Goal: Task Accomplishment & Management: Complete application form

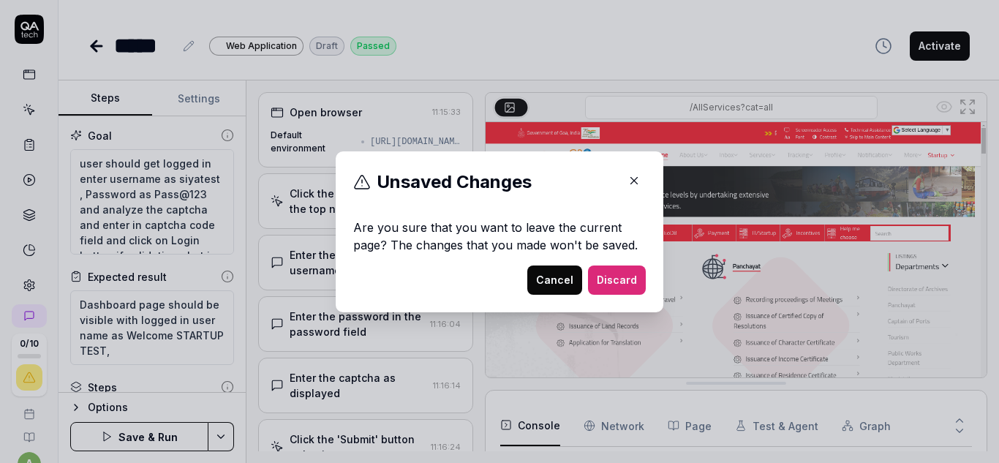
scroll to position [838, 0]
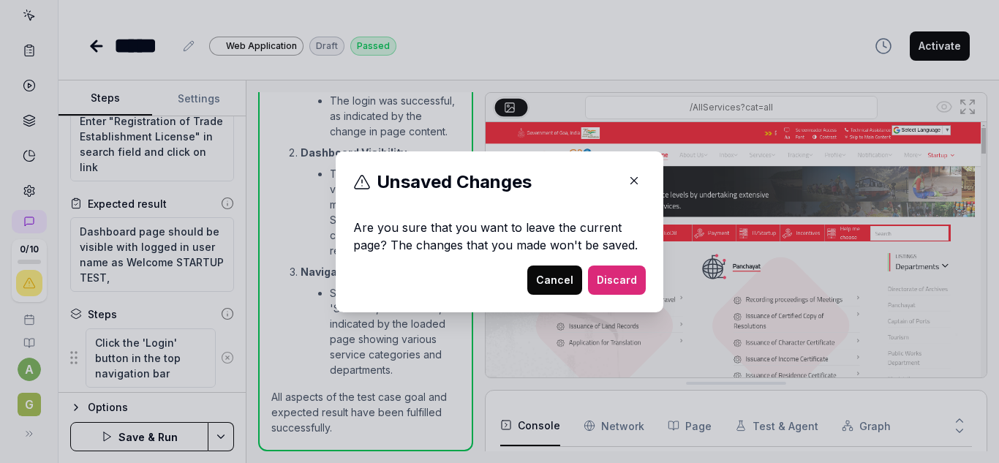
click at [551, 284] on button "Cancel" at bounding box center [554, 279] width 55 height 29
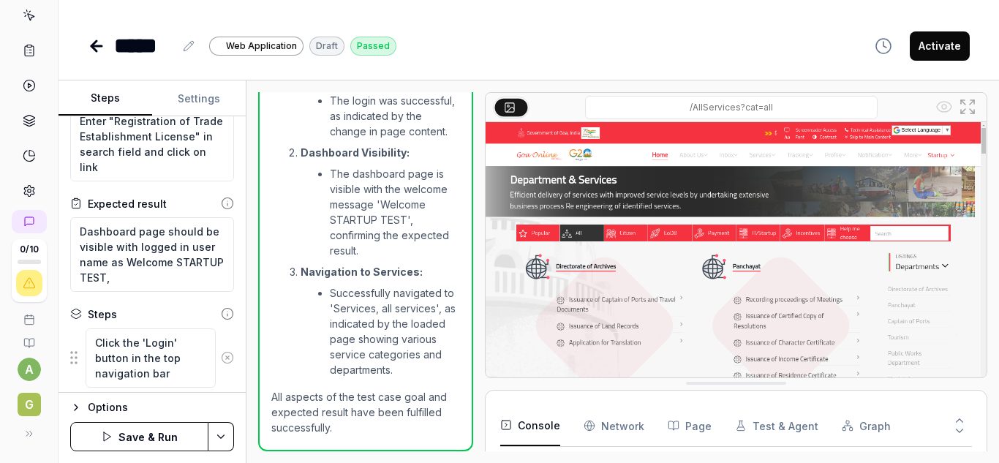
scroll to position [0, 0]
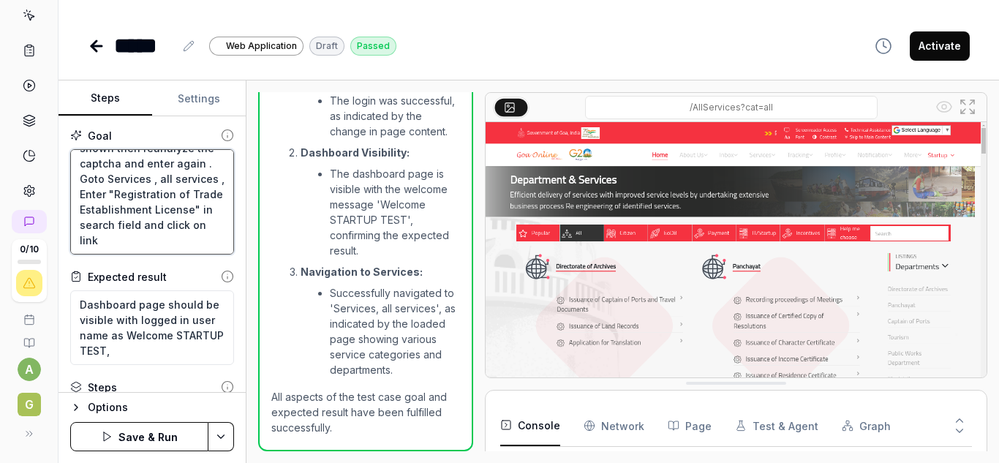
click at [133, 241] on textarea "user should get logged in enter username as siyatest , Password as Pass@123 and…" at bounding box center [152, 201] width 164 height 105
drag, startPoint x: 118, startPoint y: 240, endPoint x: 94, endPoint y: 236, distance: 23.7
click at [94, 236] on textarea "user should get logged in enter username as siyatest , Password as Pass@123 and…" at bounding box center [152, 201] width 164 height 105
type textarea "user should get logged in enter username as siyatest , Password as Pass@123 and…"
type textarea "*"
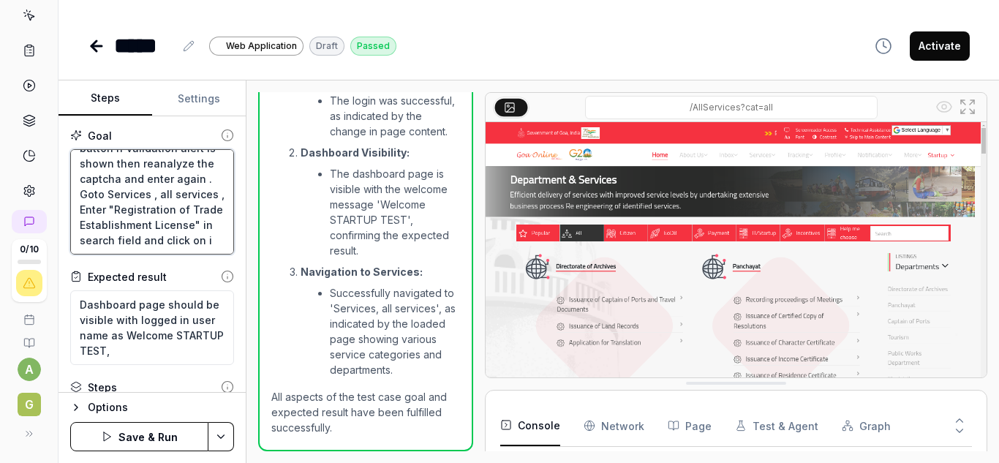
type textarea "user should get logged in enter username as siyatest , Password as Pass@123 and…"
type textarea "*"
type textarea "user should get logged in enter username as siyatest , Password as Pass@123 and…"
type textarea "*"
type textarea "user should get logged in enter username as siyatest , Password as Pass@123 and…"
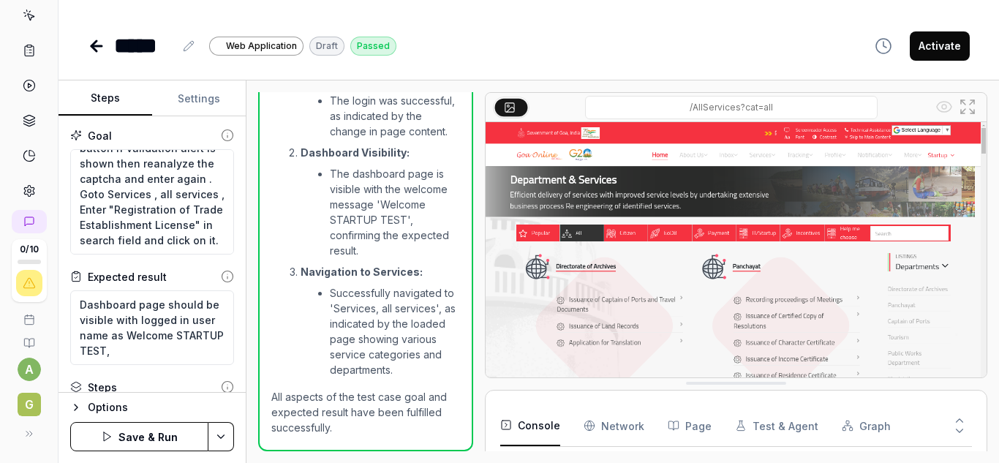
click at [137, 437] on button "Save & Run" at bounding box center [139, 436] width 138 height 29
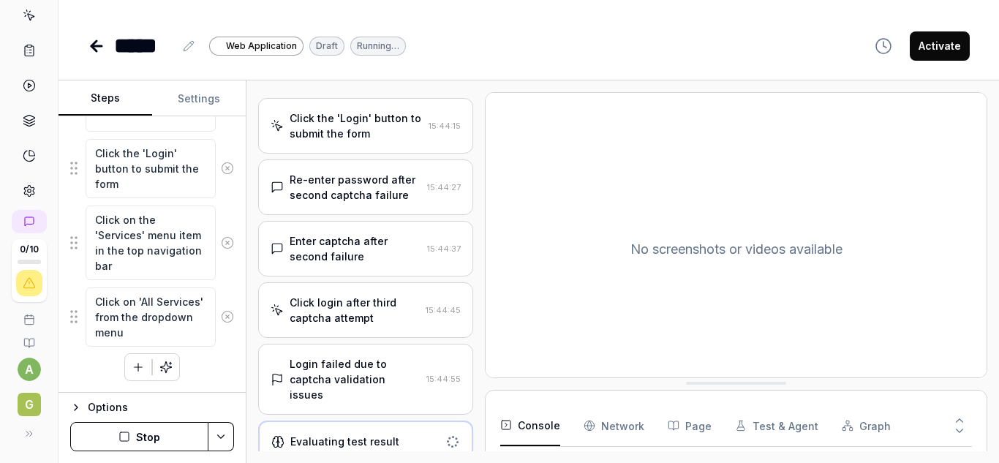
scroll to position [516, 0]
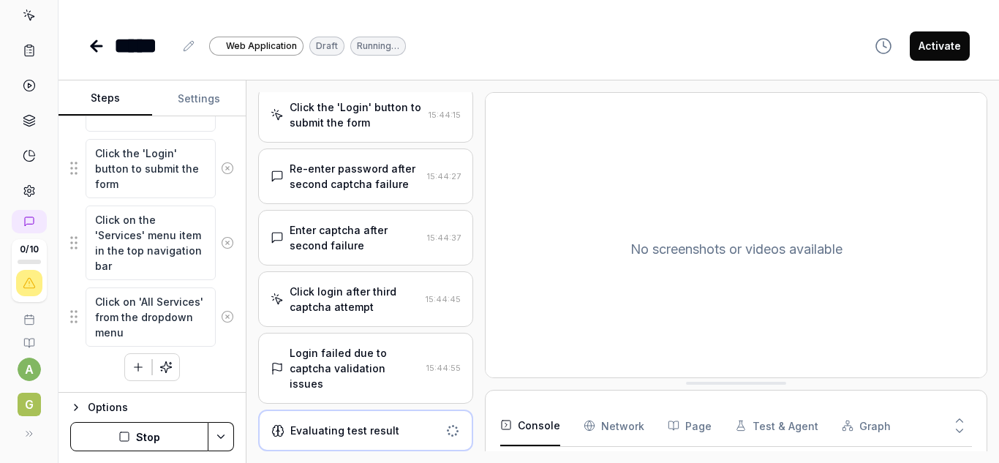
click at [393, 289] on div "Click login after third captcha attempt" at bounding box center [354, 299] width 130 height 31
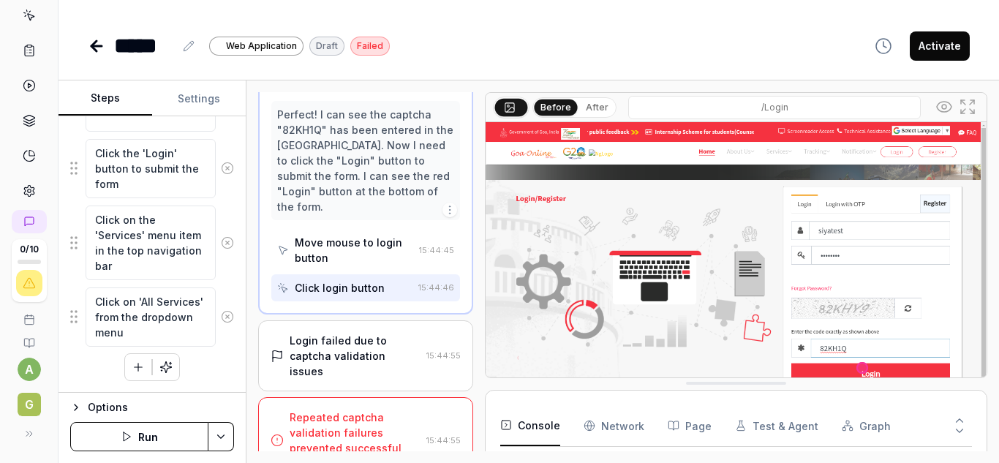
scroll to position [740, 0]
click at [159, 437] on button "Run" at bounding box center [139, 436] width 138 height 29
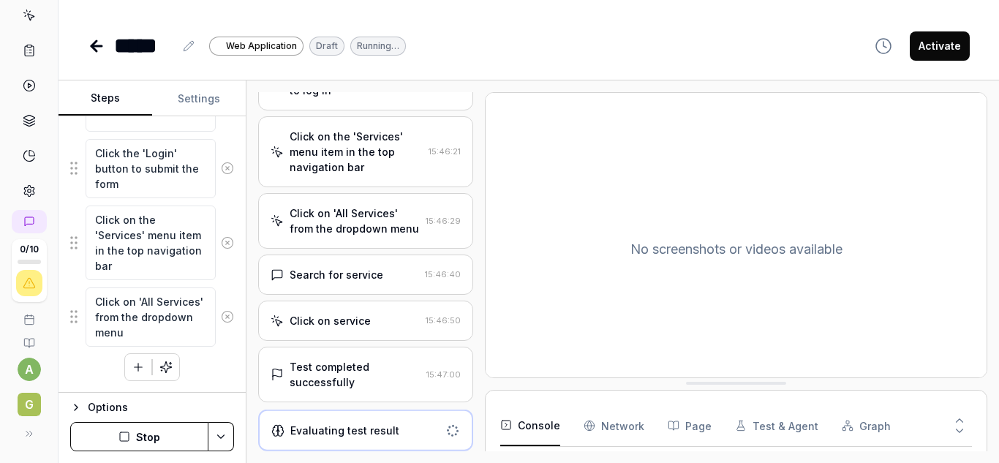
scroll to position [378, 0]
click at [378, 364] on div "Test completed successfully" at bounding box center [354, 375] width 131 height 31
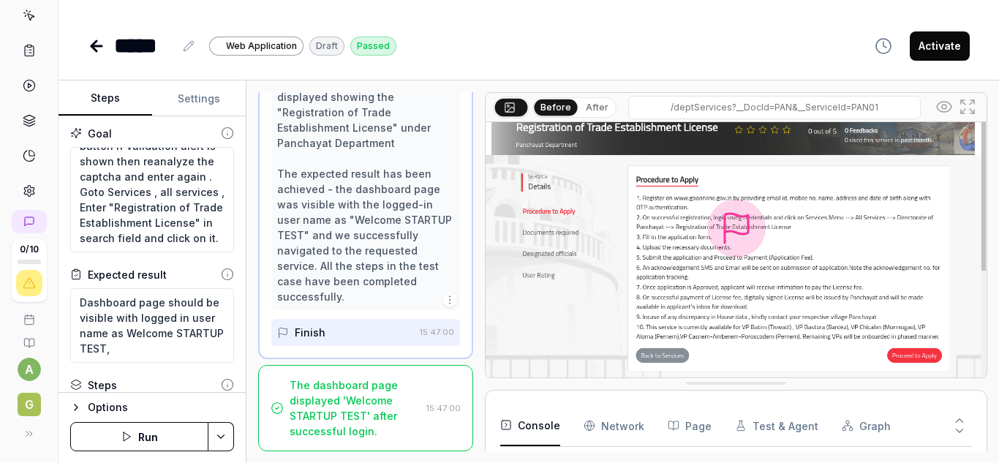
scroll to position [0, 0]
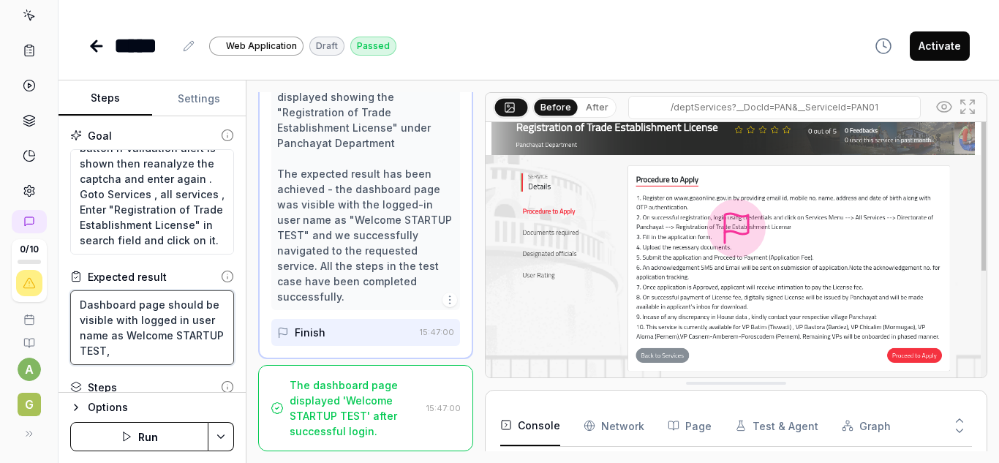
click at [170, 355] on textarea "Dashboard page should be visible with logged in user name as Welcome STARTUP TE…" at bounding box center [152, 327] width 164 height 75
click at [205, 96] on button "Settings" at bounding box center [199, 98] width 94 height 35
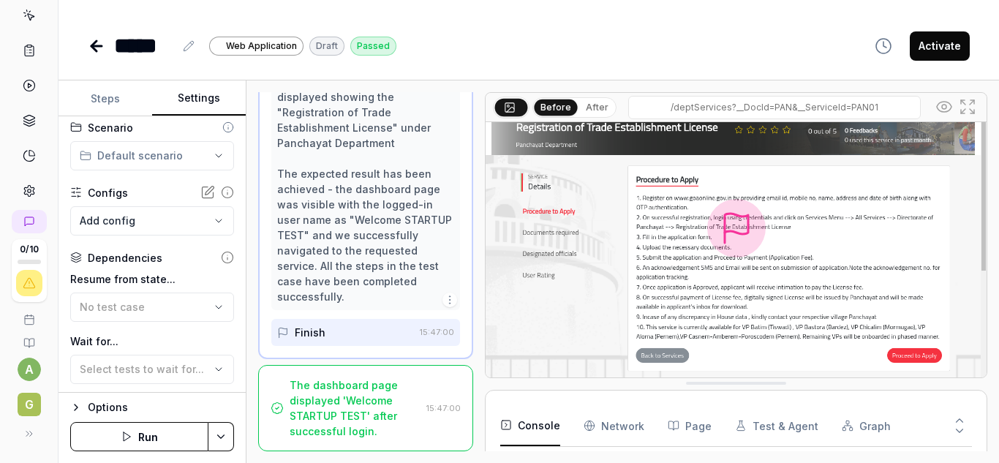
scroll to position [488, 0]
click at [72, 192] on icon at bounding box center [76, 192] width 12 height 12
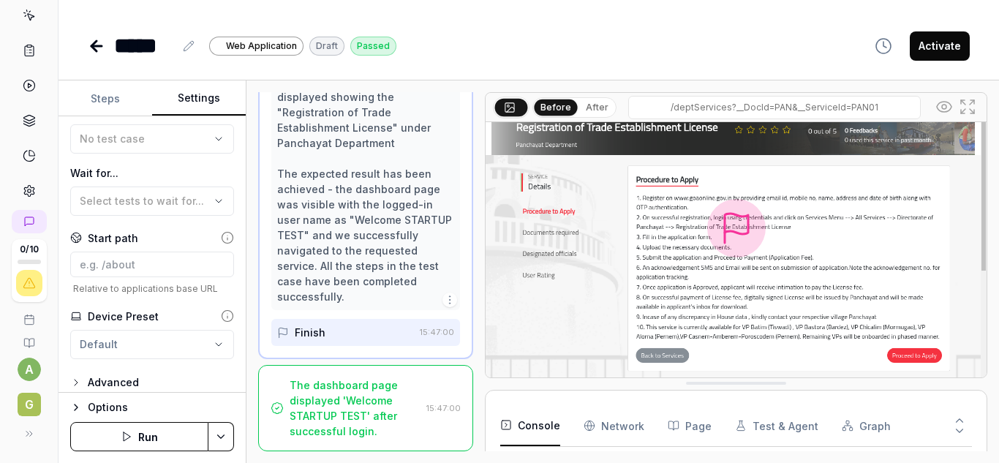
scroll to position [251, 0]
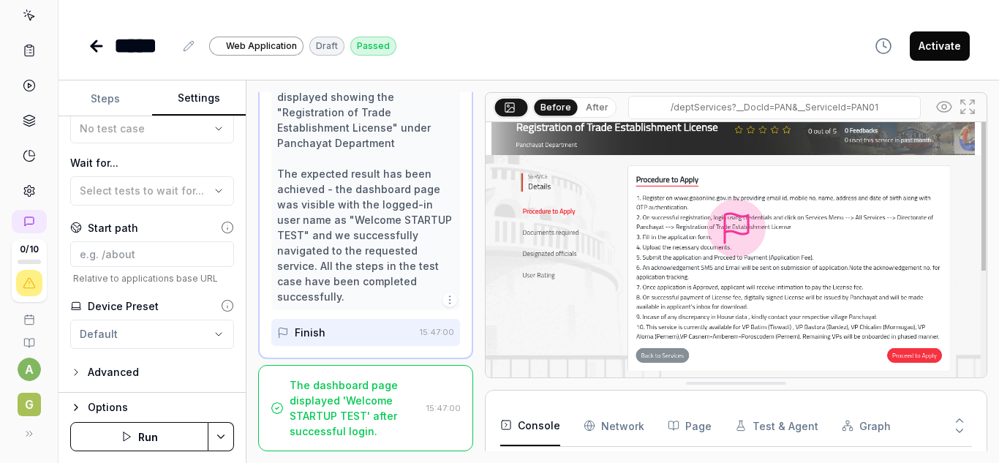
click at [102, 374] on div "Advanced" at bounding box center [113, 372] width 51 height 18
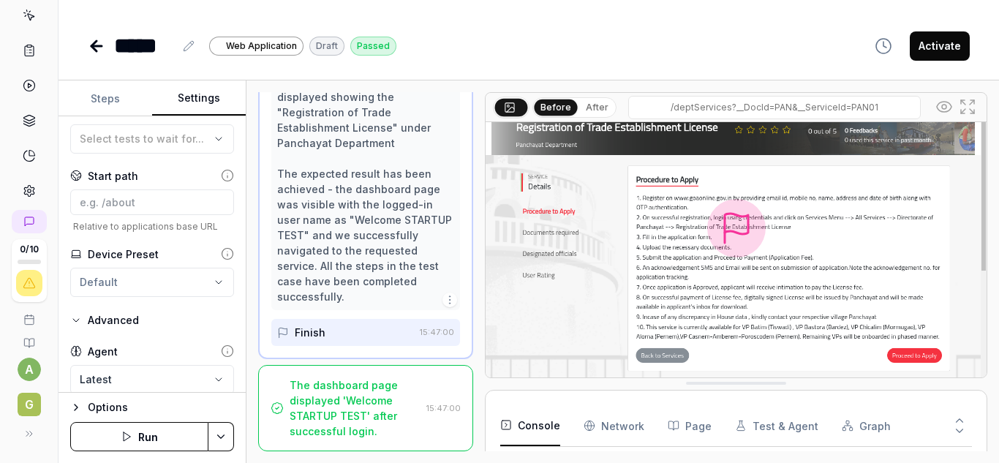
scroll to position [370, 0]
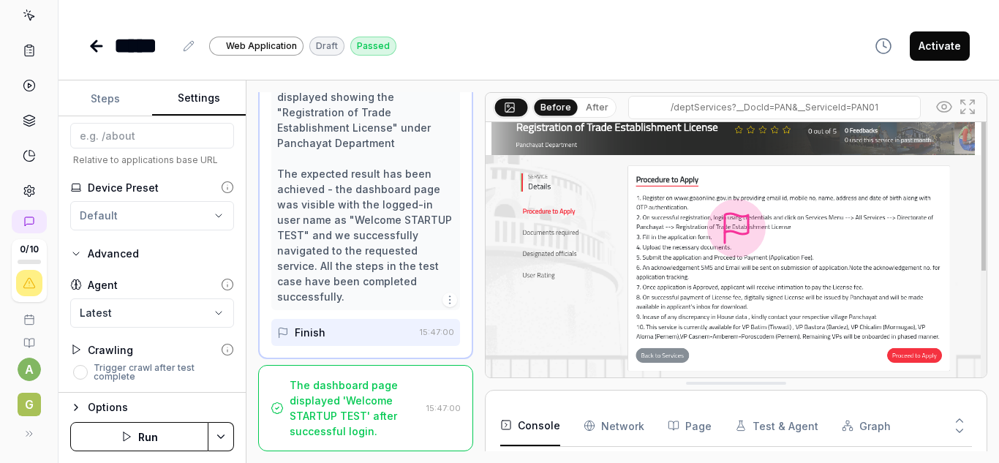
click at [80, 406] on icon "button" at bounding box center [76, 407] width 12 height 12
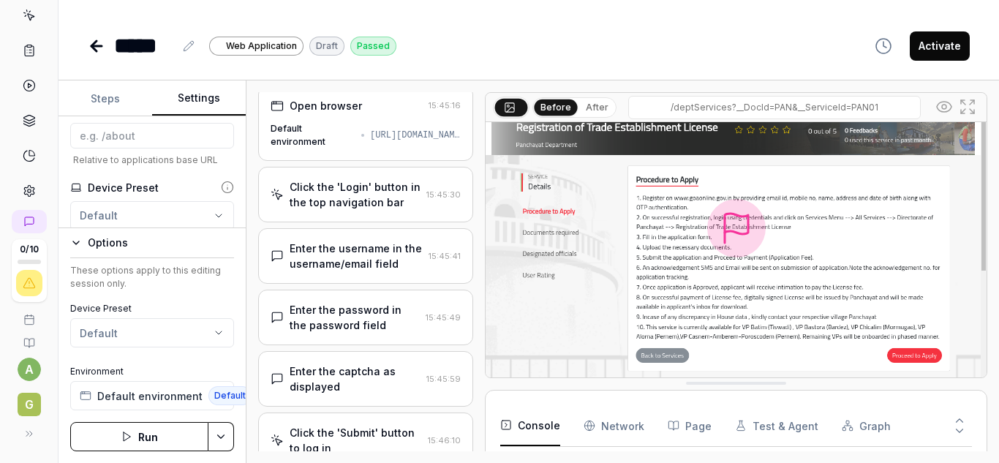
scroll to position [0, 0]
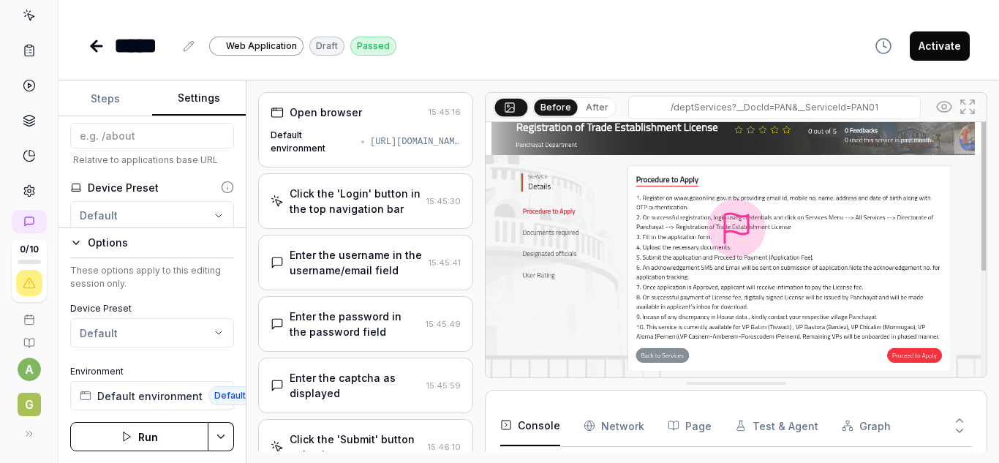
click at [23, 319] on icon at bounding box center [29, 320] width 12 height 12
click at [23, 82] on icon at bounding box center [29, 85] width 13 height 13
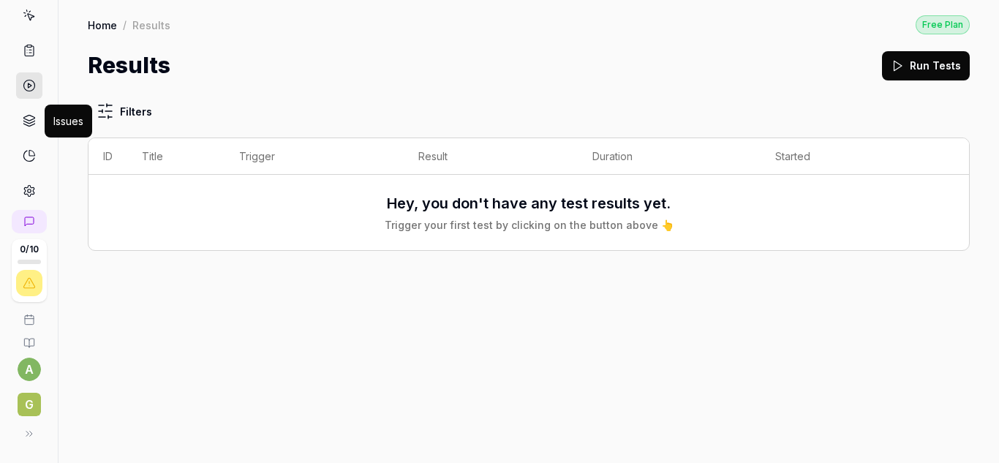
click at [23, 119] on icon at bounding box center [29, 120] width 13 height 13
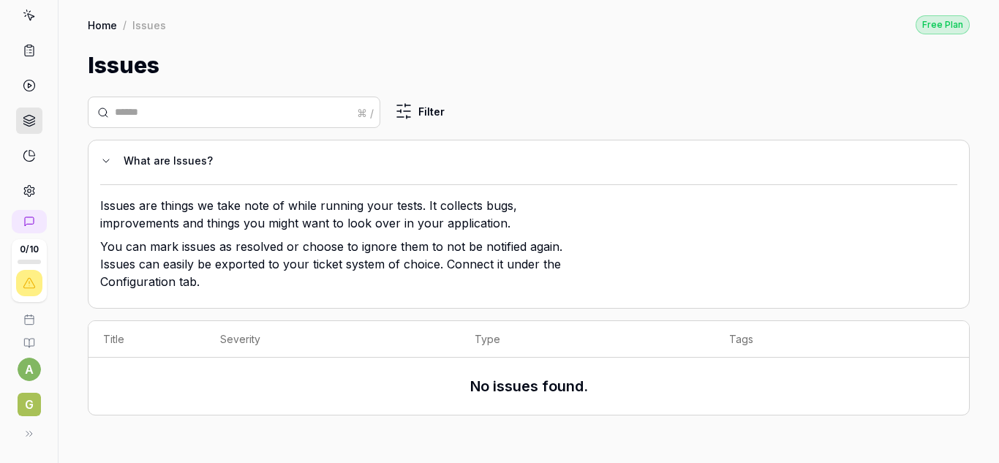
click at [16, 150] on link at bounding box center [29, 156] width 26 height 26
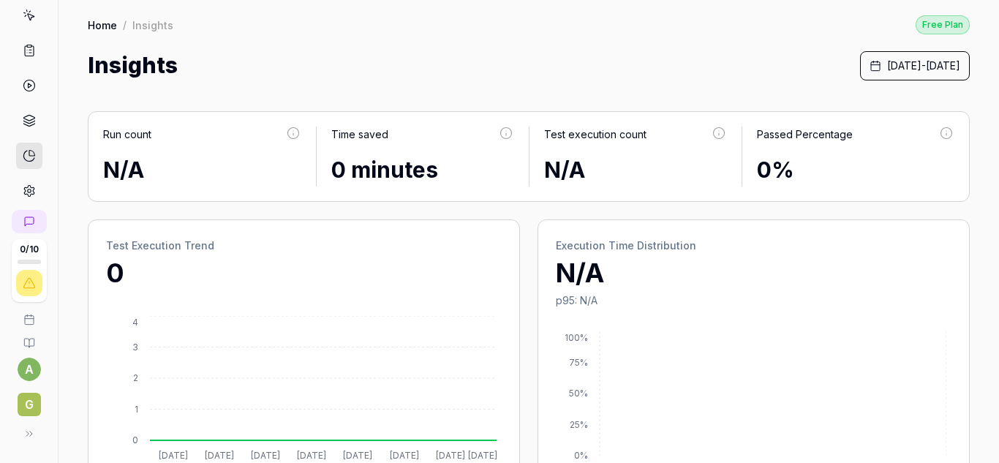
click at [23, 186] on icon at bounding box center [29, 190] width 13 height 13
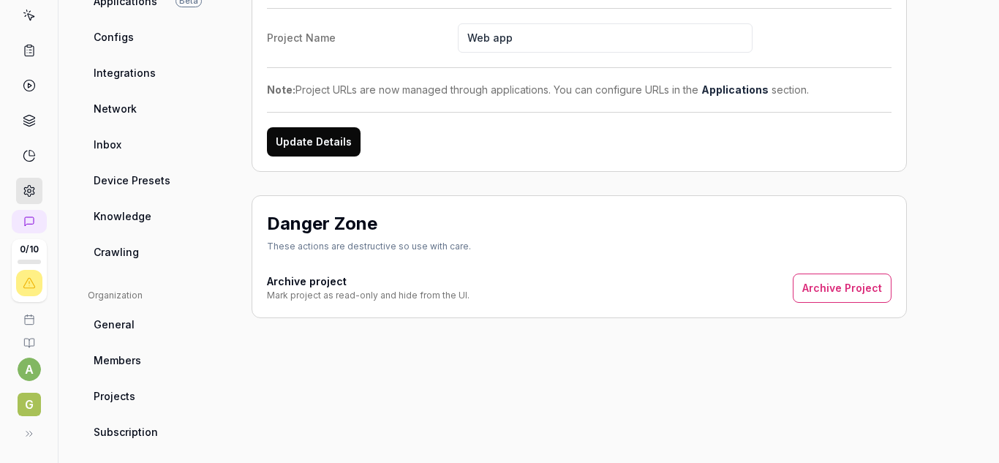
scroll to position [219, 0]
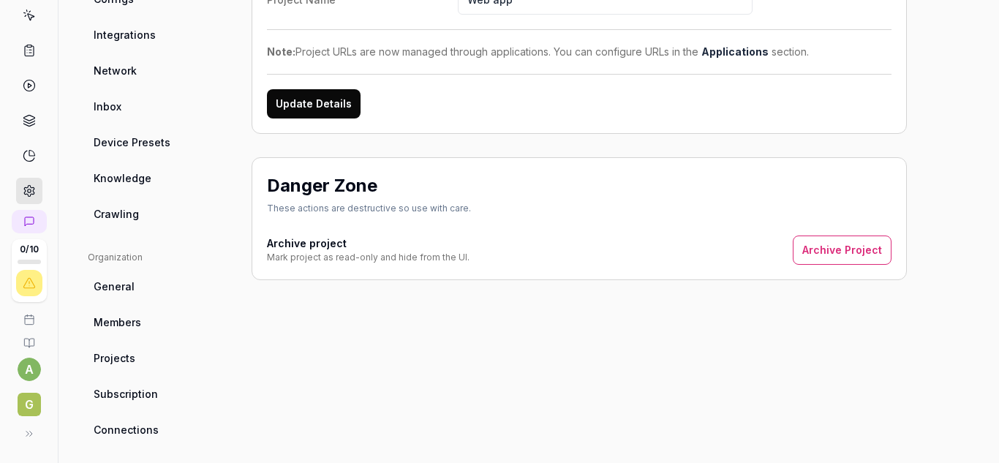
click at [116, 222] on link "Crawling" at bounding box center [158, 213] width 140 height 27
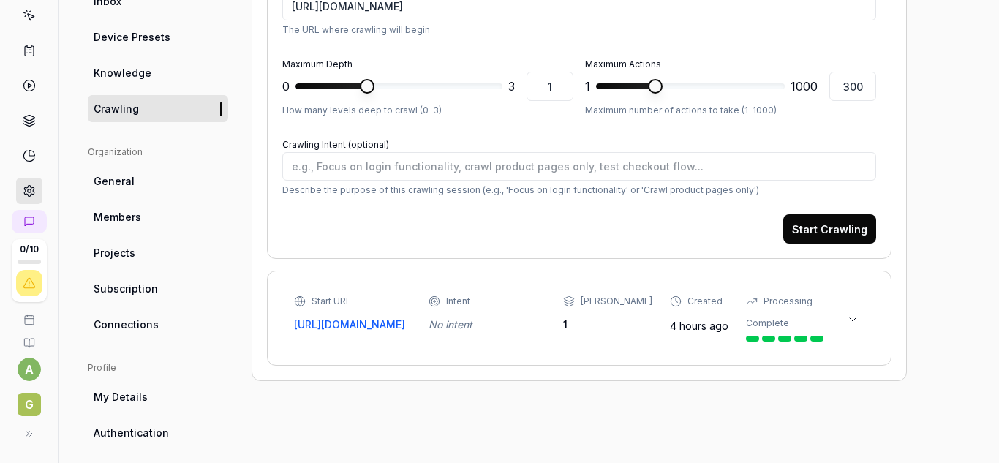
scroll to position [330, 0]
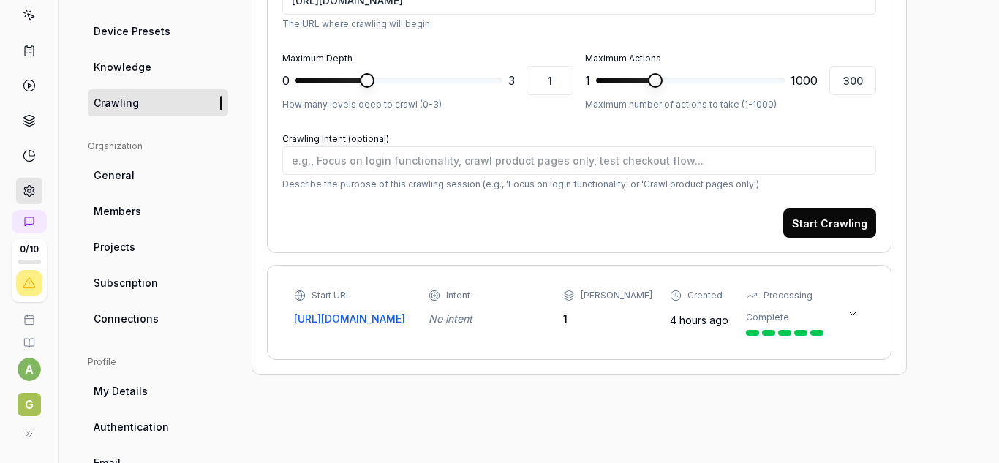
click at [358, 318] on link "[URL][DOMAIN_NAME]" at bounding box center [352, 318] width 117 height 15
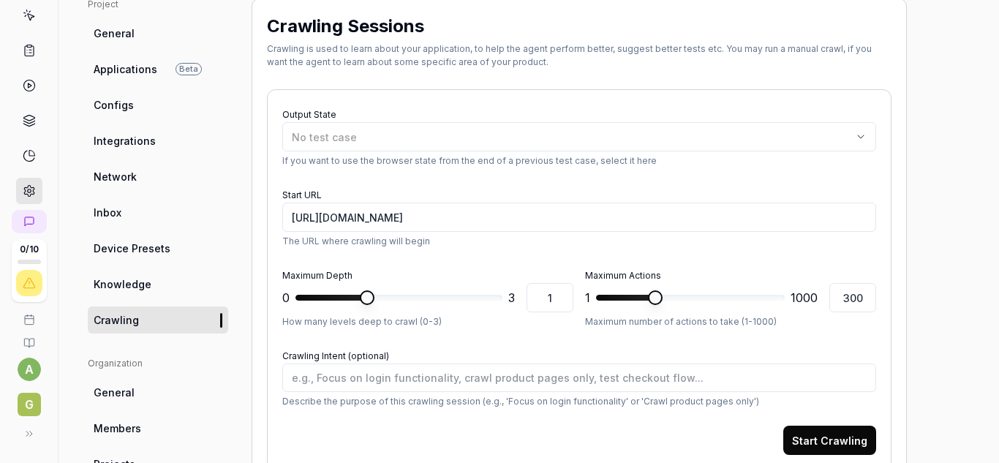
scroll to position [184, 0]
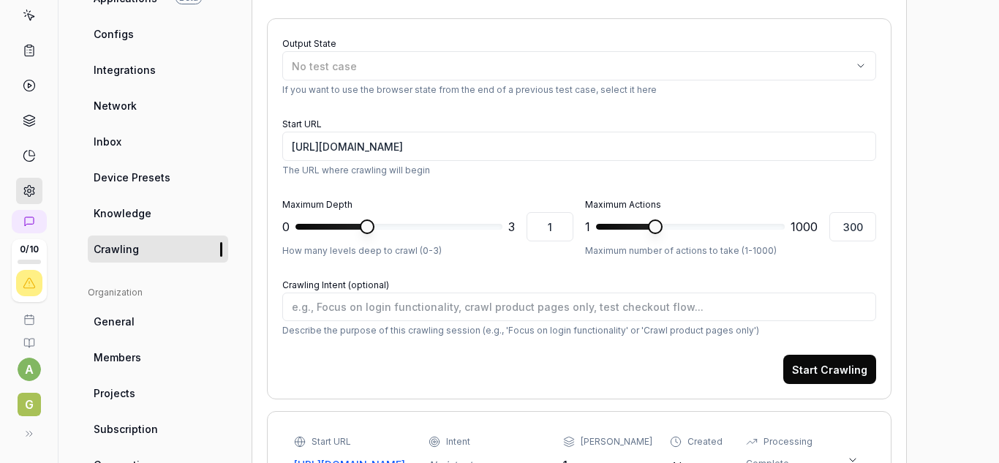
click at [27, 341] on icon at bounding box center [29, 343] width 12 height 12
click at [23, 436] on icon at bounding box center [26, 434] width 12 height 12
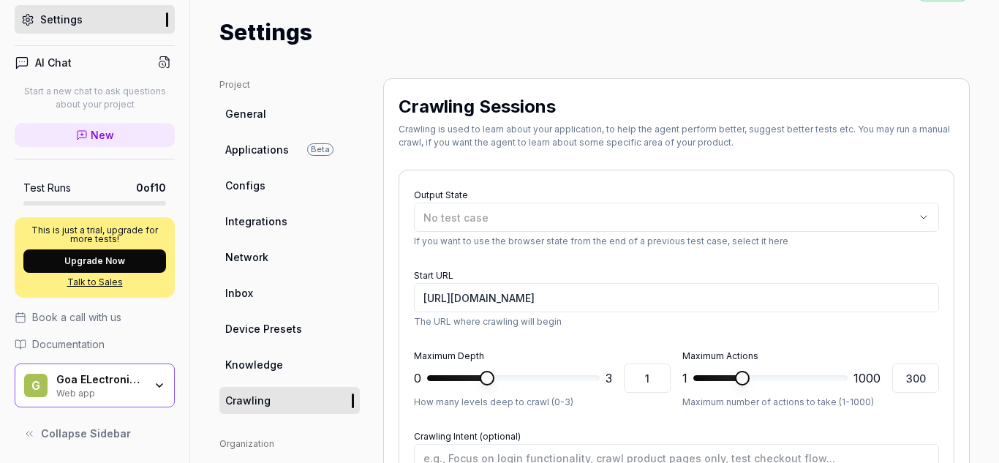
scroll to position [0, 0]
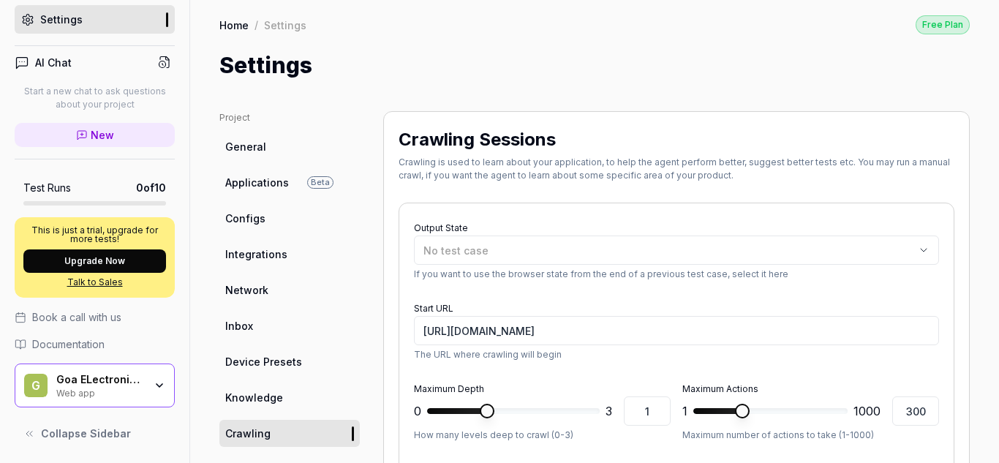
type textarea "*"
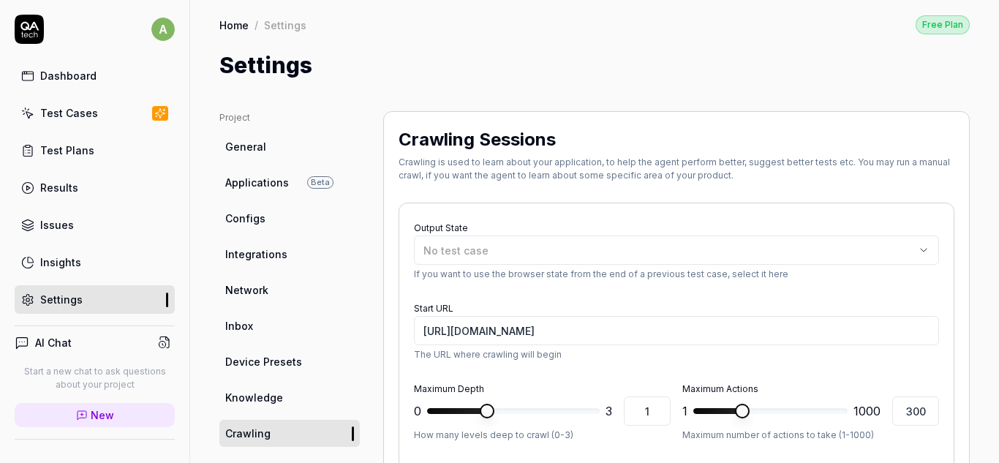
click at [65, 122] on link "Test Cases" at bounding box center [95, 113] width 160 height 29
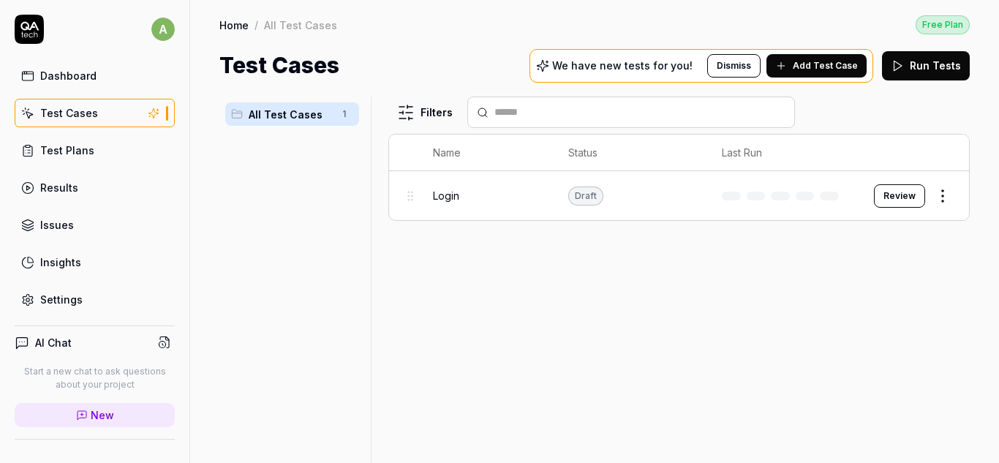
click at [827, 72] on span "Add Test Case" at bounding box center [824, 65] width 65 height 13
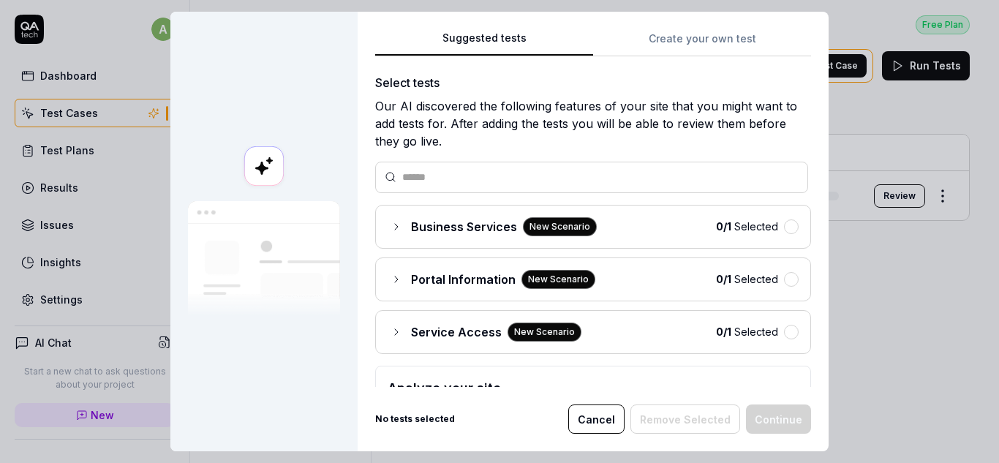
scroll to position [73, 0]
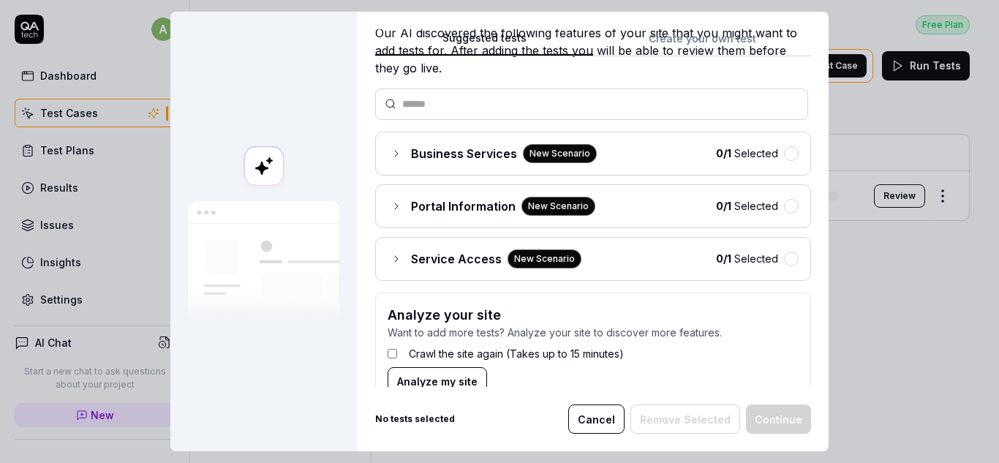
click at [389, 145] on div "Business Services New Scenario" at bounding box center [491, 153] width 209 height 19
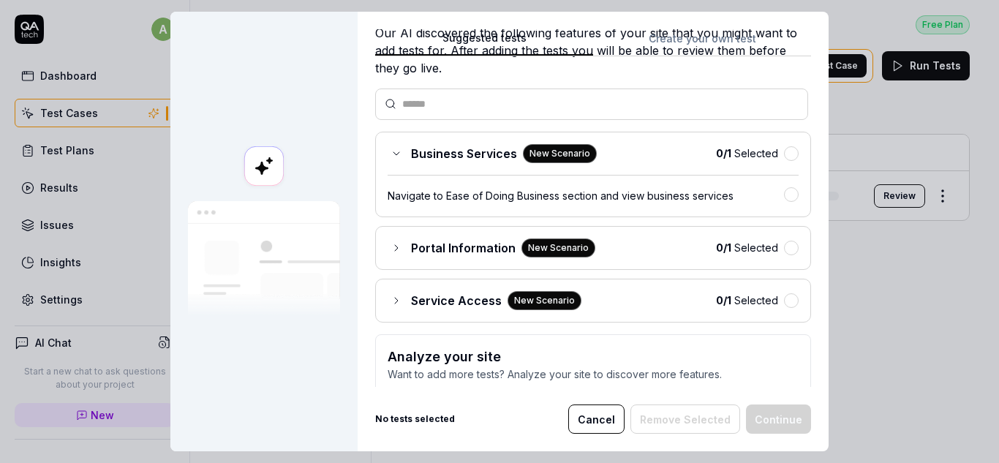
click at [390, 148] on icon at bounding box center [396, 154] width 12 height 12
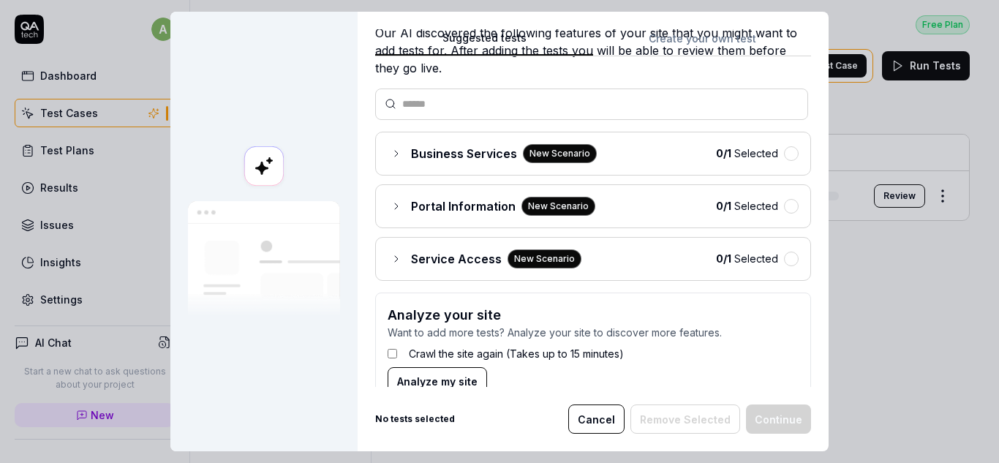
click at [394, 204] on icon at bounding box center [396, 206] width 12 height 12
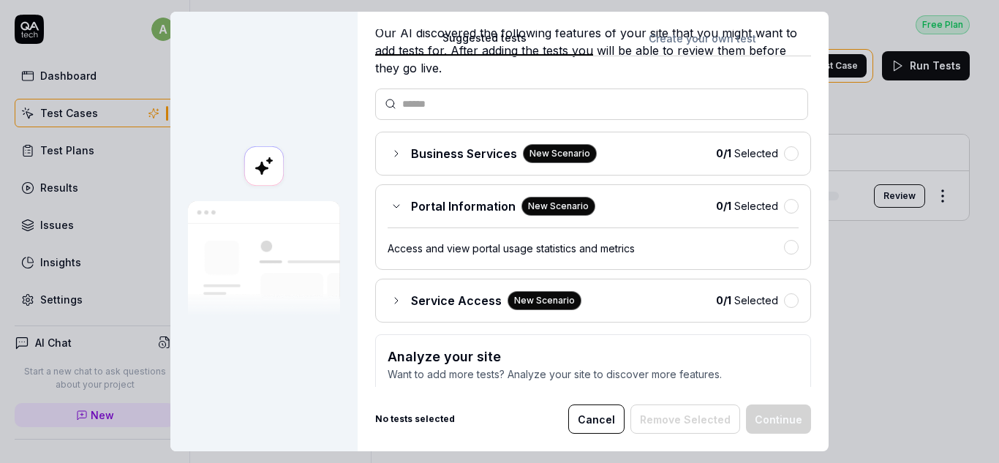
click at [394, 204] on icon at bounding box center [396, 206] width 12 height 12
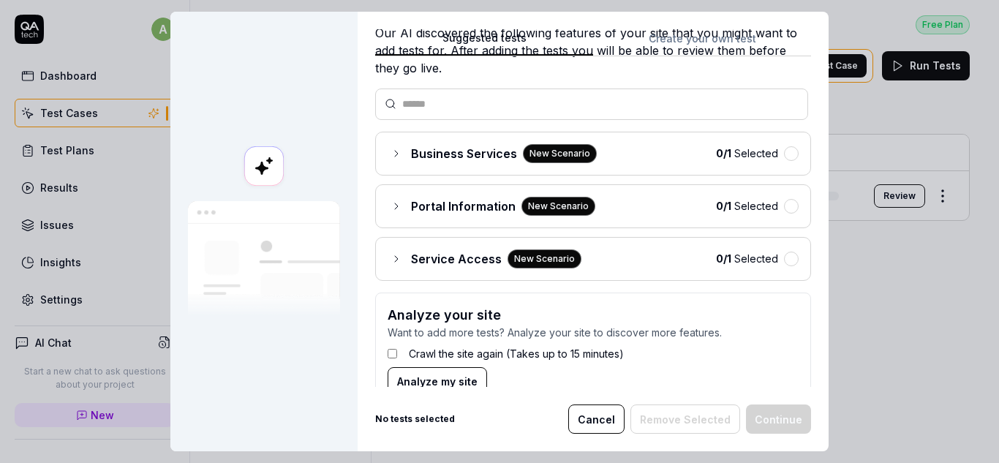
click at [389, 265] on div "Service Access New Scenario" at bounding box center [484, 258] width 194 height 19
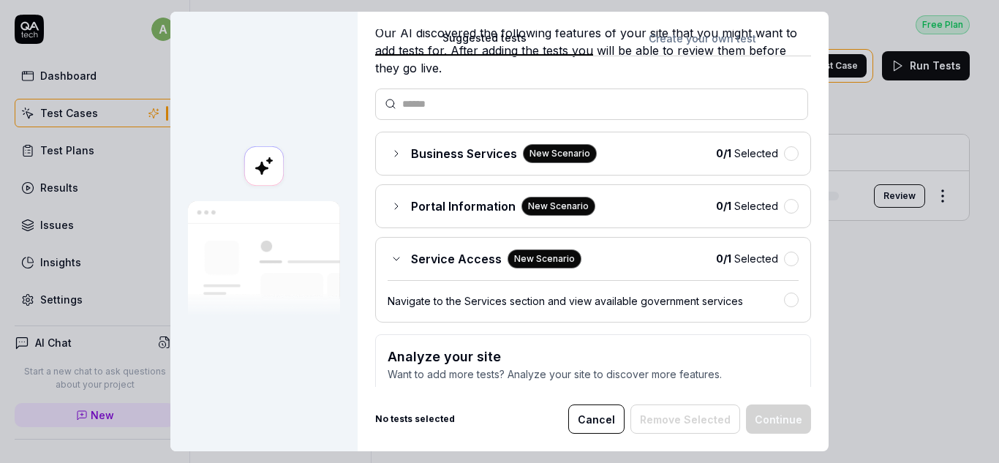
click at [389, 265] on div "Service Access New Scenario" at bounding box center [484, 258] width 194 height 19
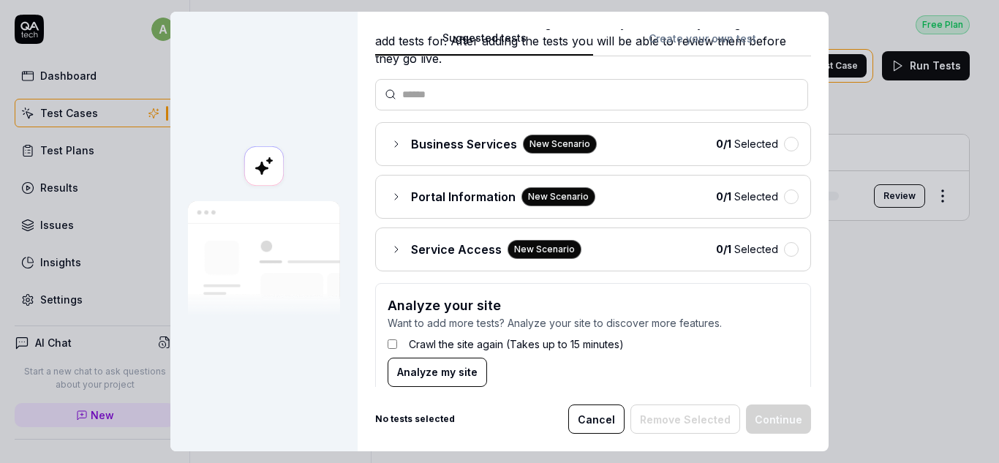
scroll to position [107, 0]
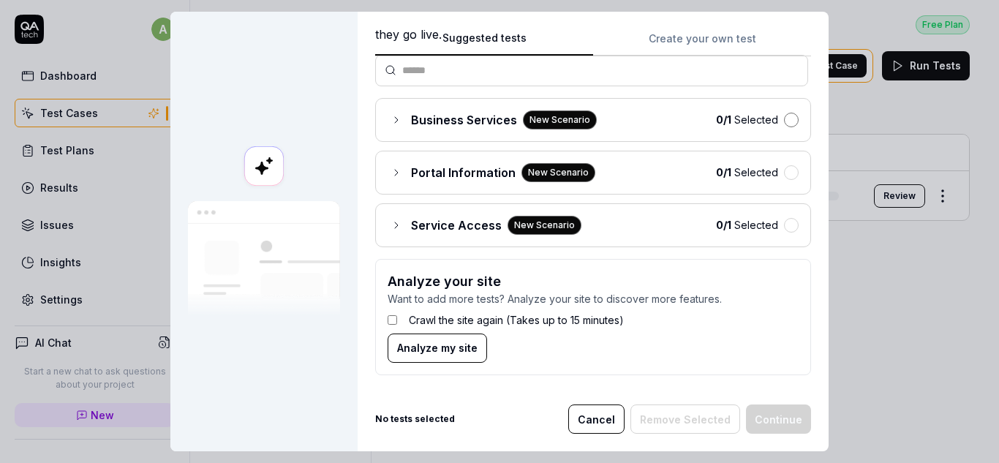
click at [784, 121] on button "button" at bounding box center [791, 120] width 15 height 15
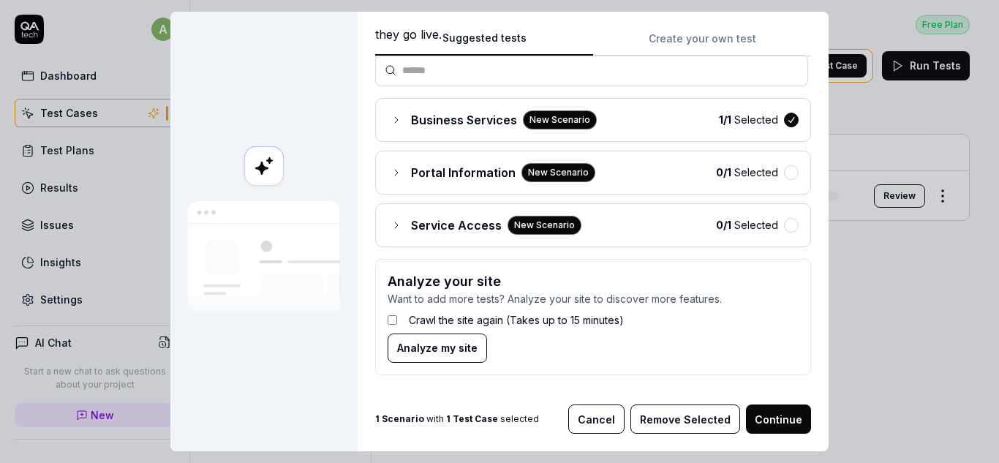
click at [768, 425] on button "Continue" at bounding box center [778, 418] width 65 height 29
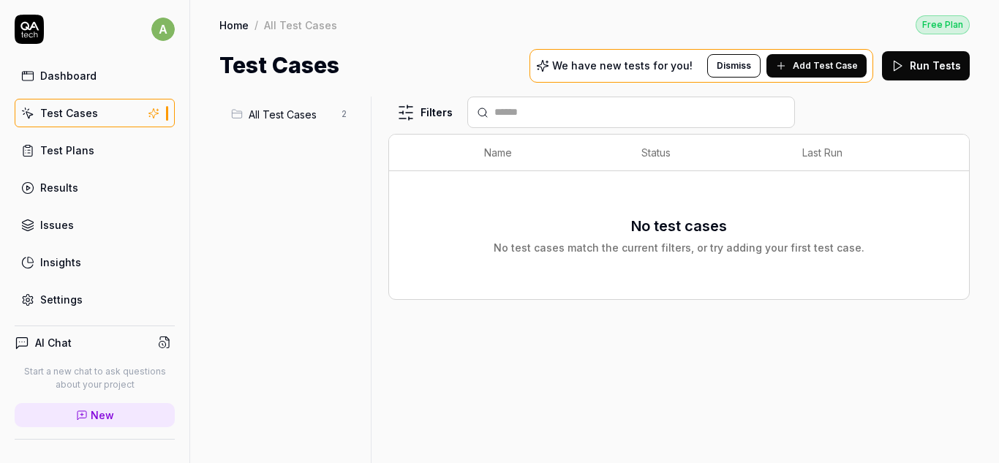
click at [287, 113] on span "All Test Cases" at bounding box center [291, 114] width 84 height 15
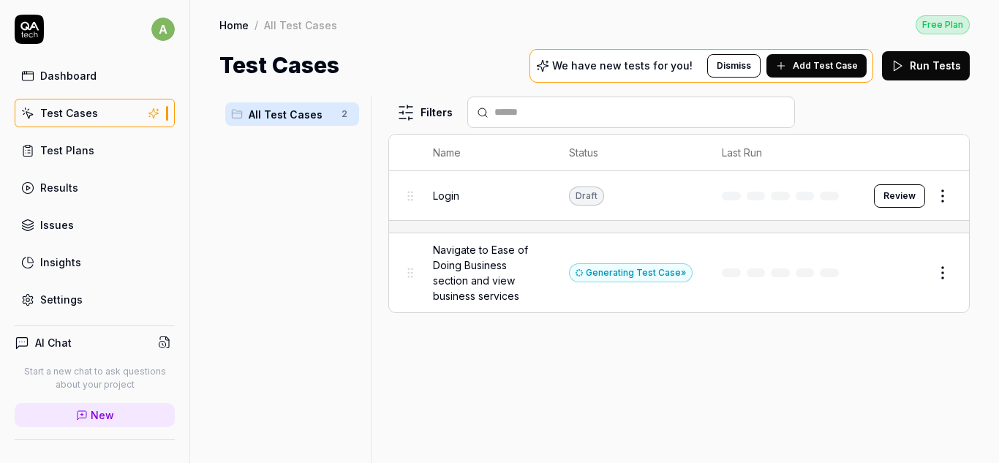
click at [471, 291] on span "Navigate to Ease of Doing Business section and view business services" at bounding box center [486, 272] width 107 height 61
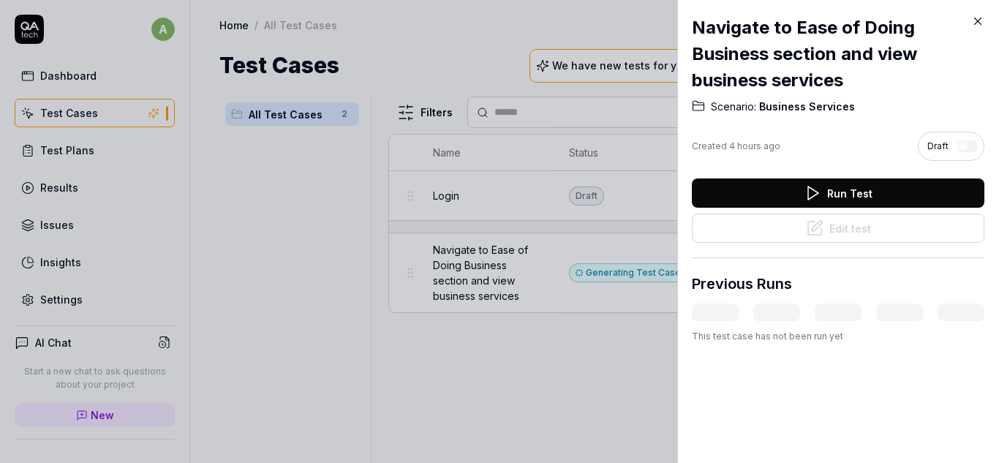
click at [851, 190] on button "Run Test" at bounding box center [838, 192] width 292 height 29
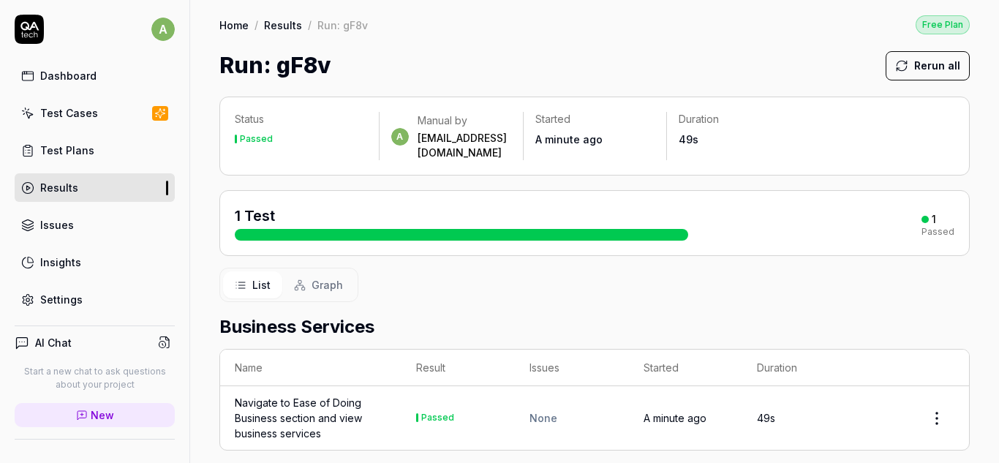
click at [457, 229] on div at bounding box center [461, 235] width 453 height 12
click at [286, 413] on div "Navigate to Ease of Doing Business section and view business services" at bounding box center [311, 418] width 152 height 46
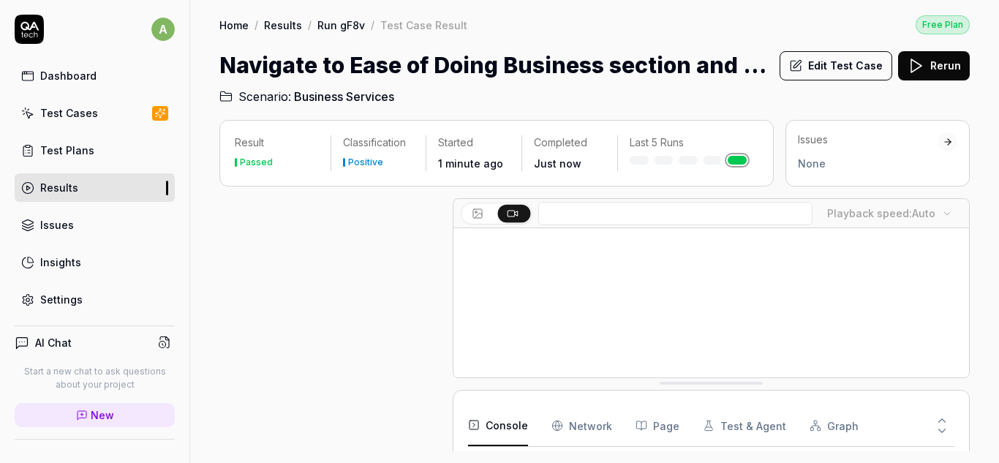
scroll to position [864, 0]
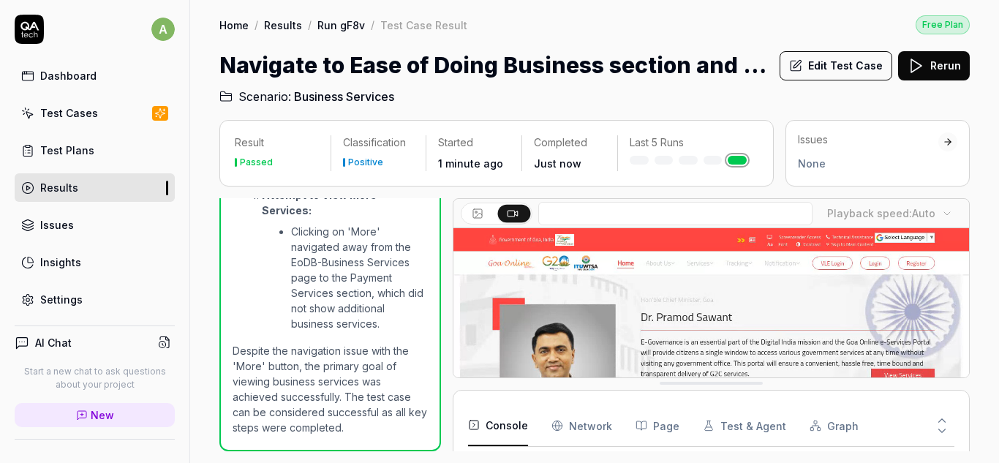
click at [472, 300] on video at bounding box center [710, 389] width 515 height 322
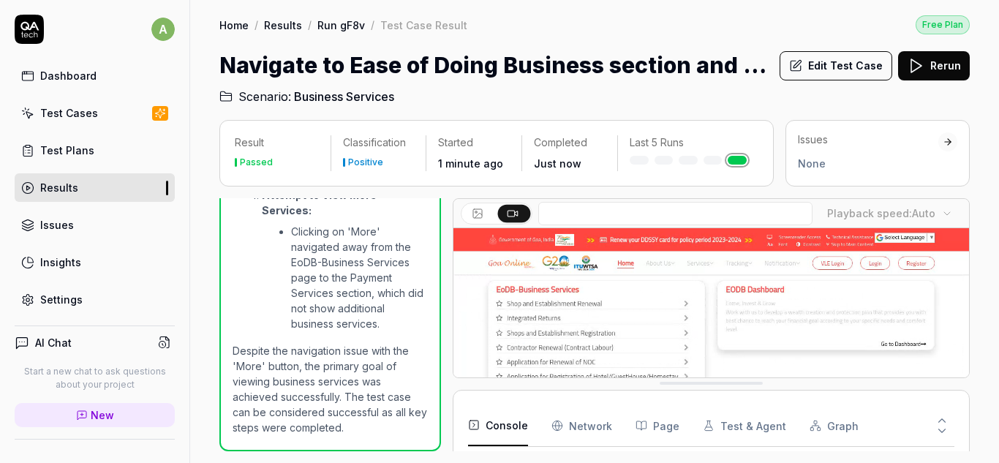
drag, startPoint x: 722, startPoint y: 381, endPoint x: 727, endPoint y: 418, distance: 37.5
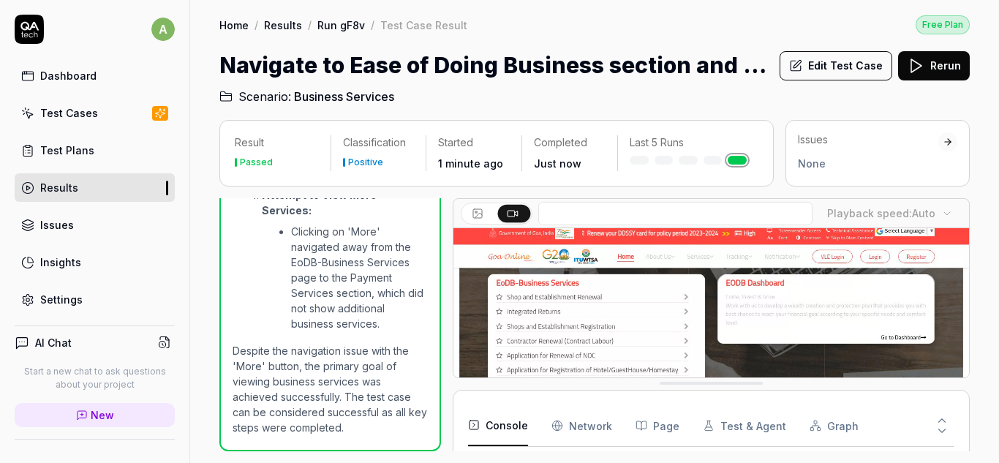
scroll to position [0, 0]
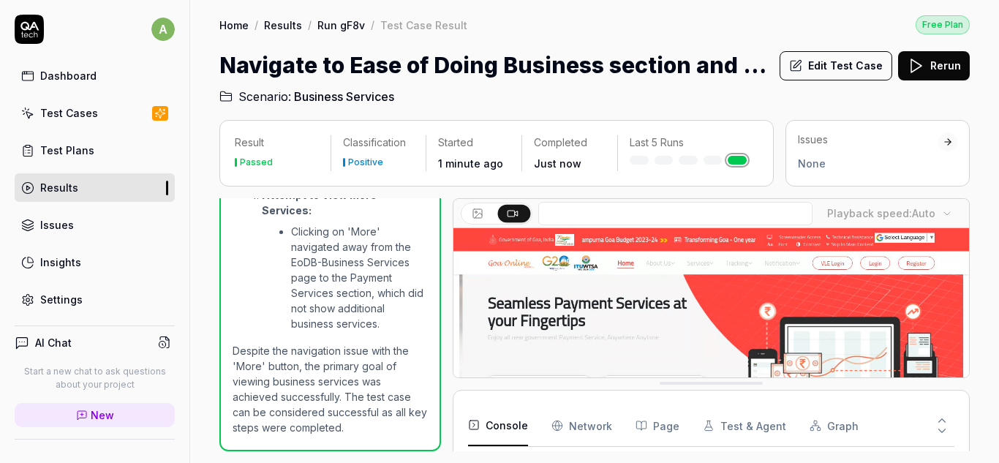
click at [86, 111] on div "Test Cases" at bounding box center [69, 112] width 58 height 15
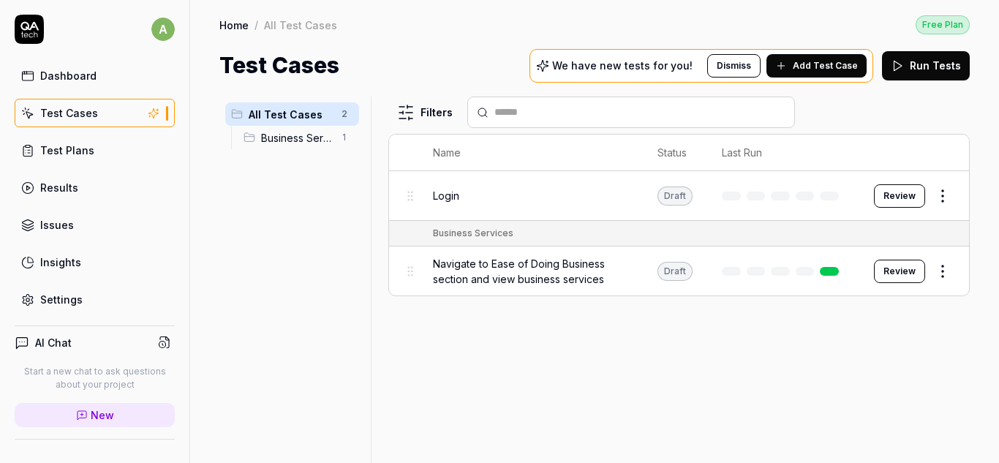
click at [297, 143] on span "Business Services" at bounding box center [297, 137] width 72 height 15
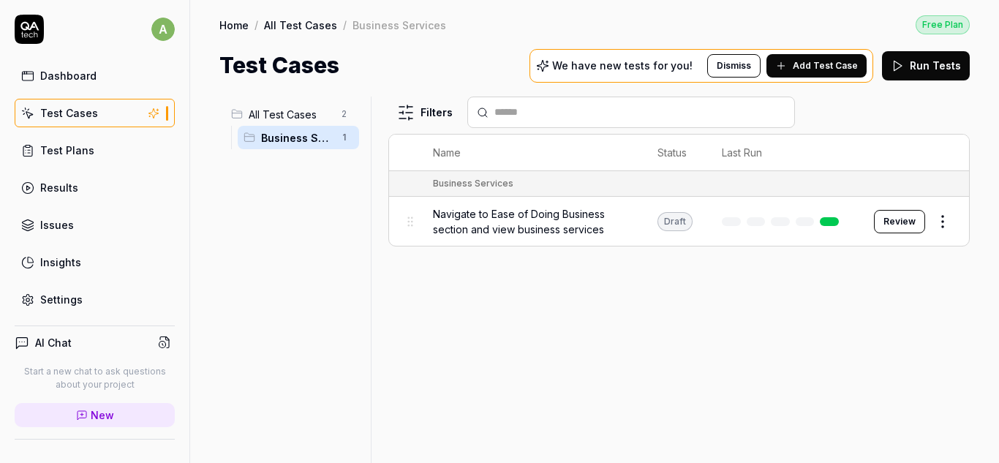
click at [300, 115] on span "All Test Cases" at bounding box center [291, 114] width 84 height 15
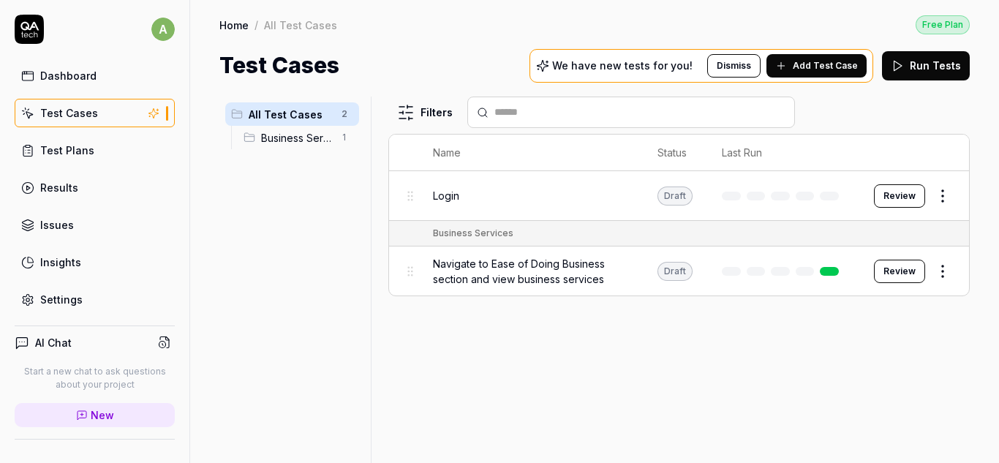
click at [808, 65] on span "Add Test Case" at bounding box center [824, 65] width 65 height 13
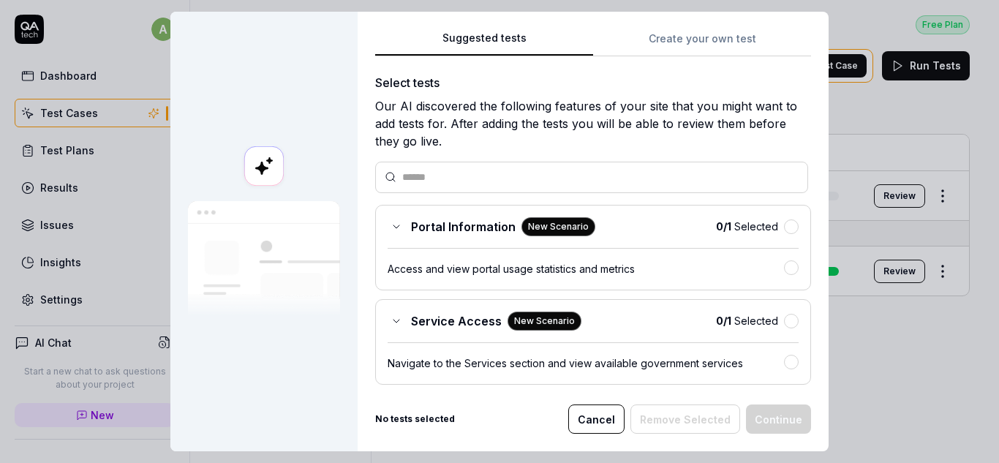
click at [702, 24] on div "Suggested tests Create your own test Select tests Our AI discovered the followi…" at bounding box center [592, 231] width 471 height 439
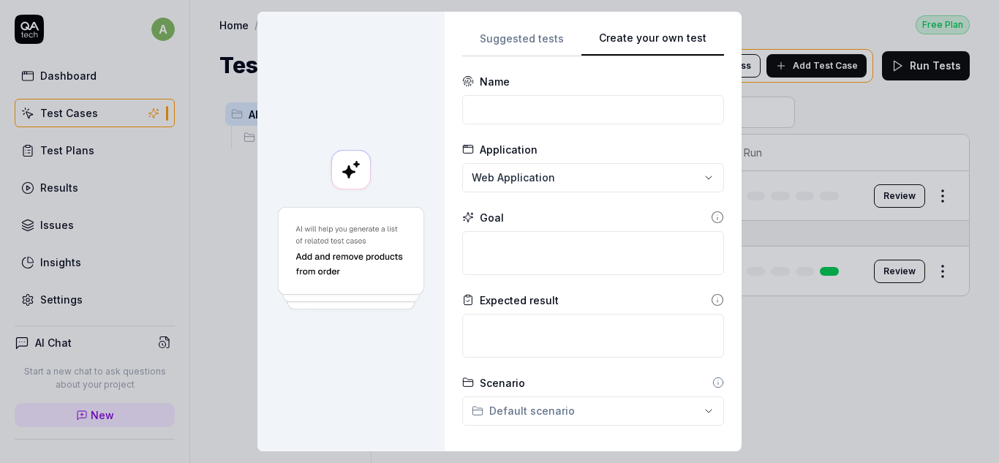
click at [698, 33] on button "Create your own test" at bounding box center [652, 43] width 143 height 26
click at [539, 105] on input at bounding box center [593, 109] width 262 height 29
type input "Open residence certificate application"
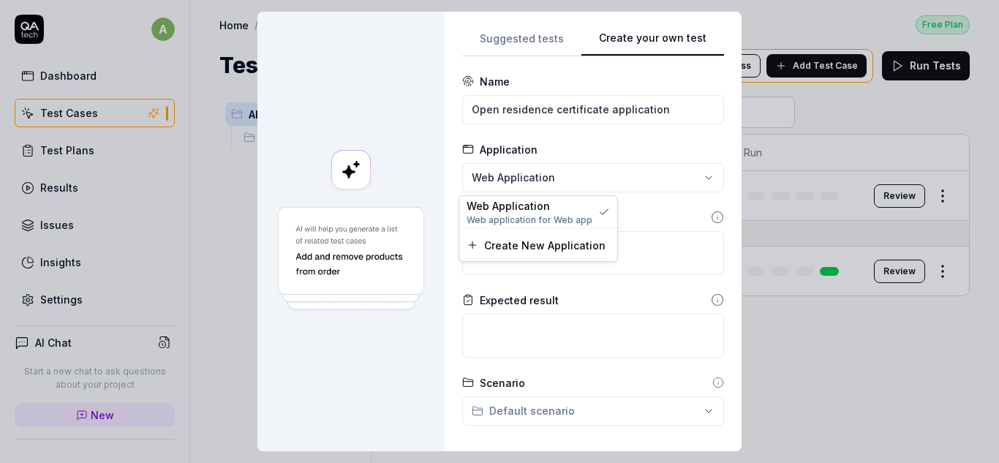
click at [599, 169] on div "**********" at bounding box center [499, 231] width 999 height 463
click at [576, 255] on textarea at bounding box center [593, 253] width 262 height 44
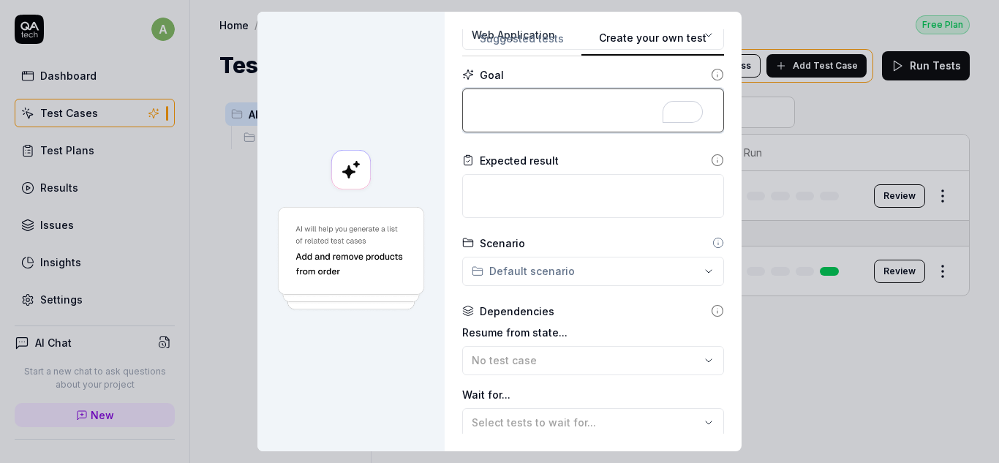
scroll to position [146, 0]
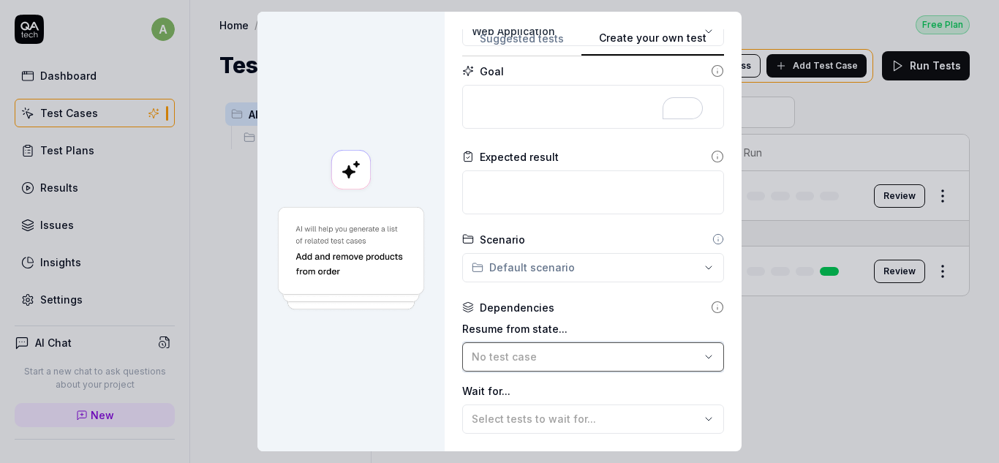
click at [527, 355] on div "No test case" at bounding box center [585, 356] width 228 height 15
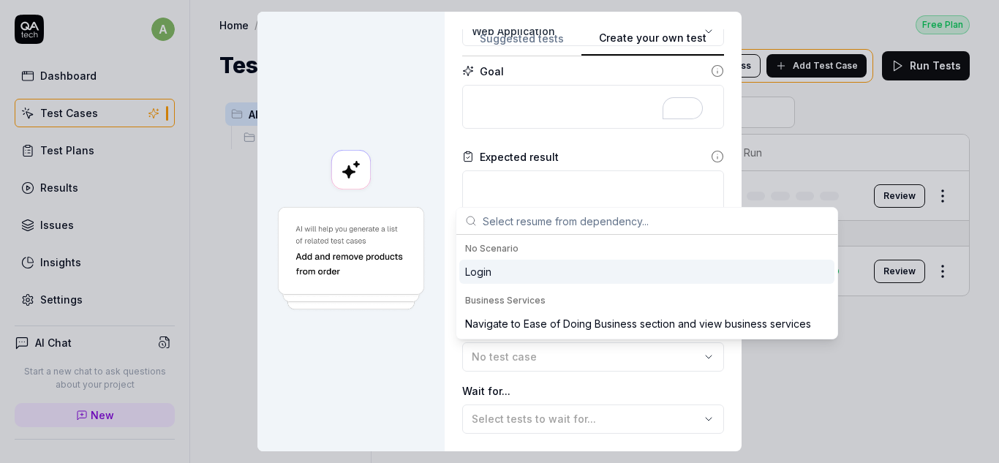
click at [512, 267] on div "Login" at bounding box center [646, 271] width 375 height 24
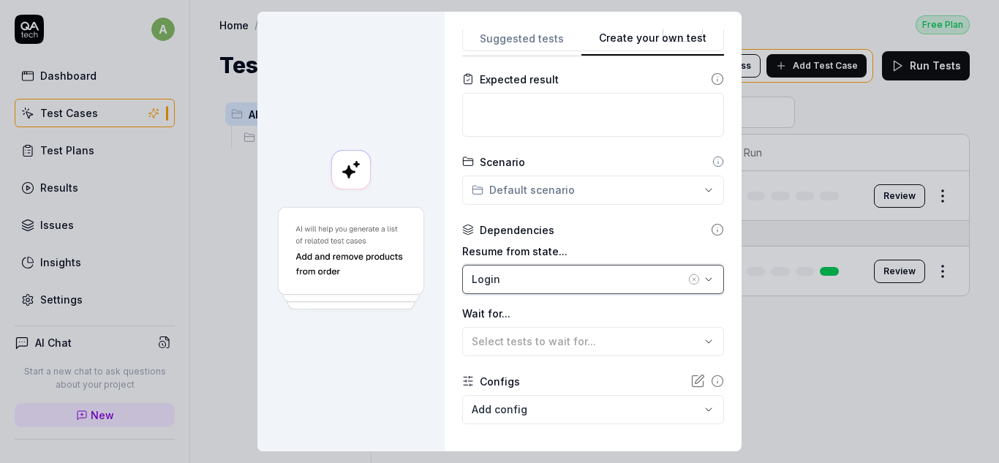
scroll to position [292, 0]
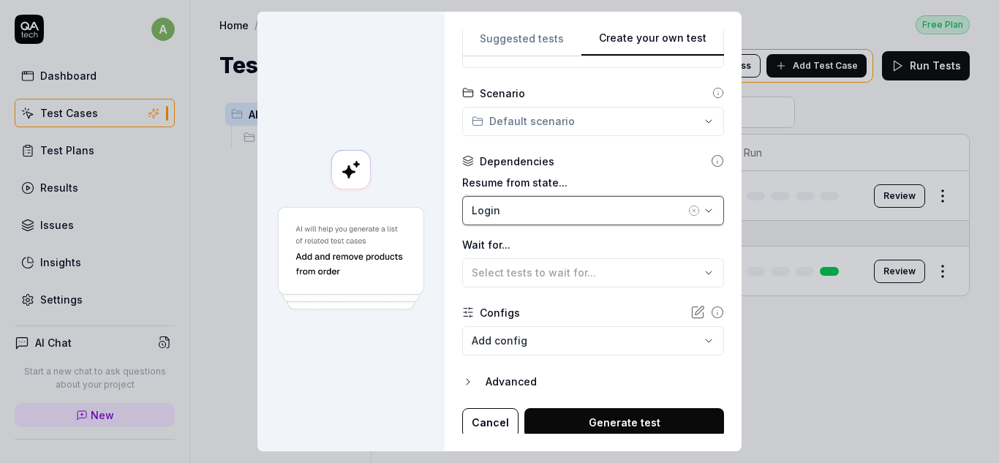
click at [605, 204] on div "Login" at bounding box center [577, 209] width 213 height 15
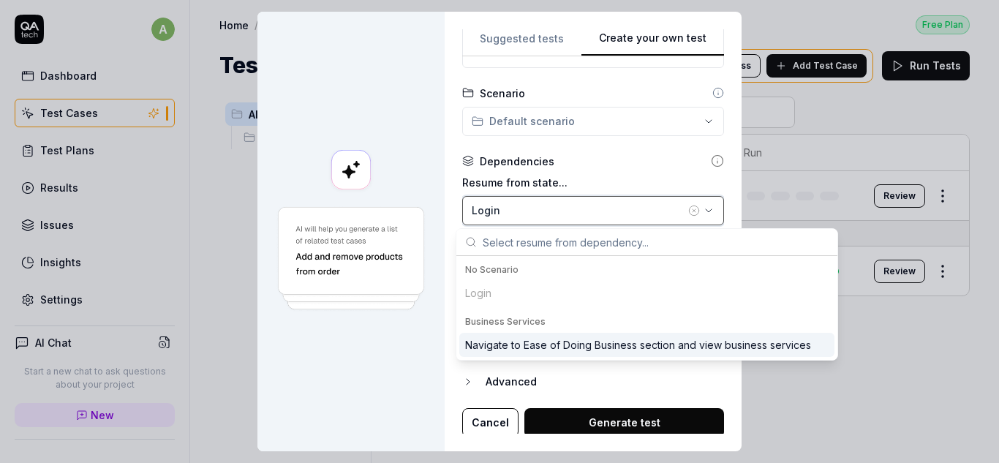
click at [605, 204] on div "Login" at bounding box center [577, 209] width 213 height 15
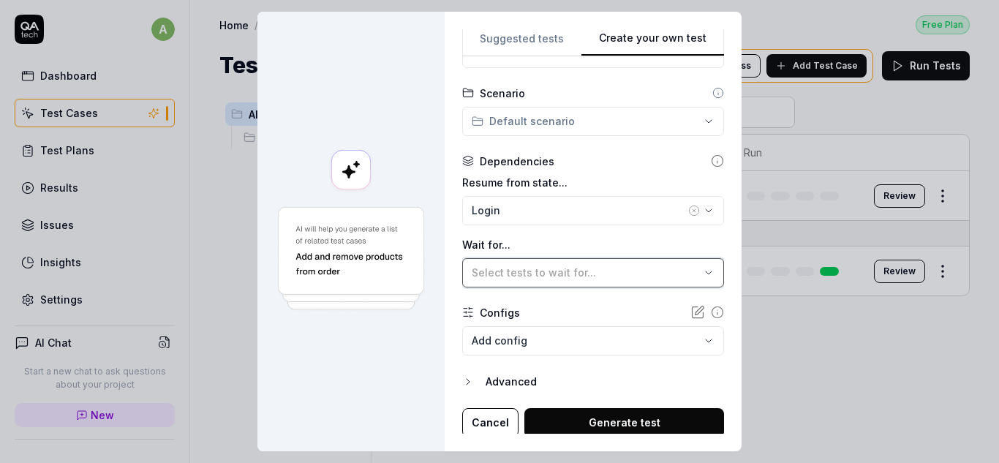
click at [537, 271] on span "Select tests to wait for..." at bounding box center [533, 272] width 124 height 12
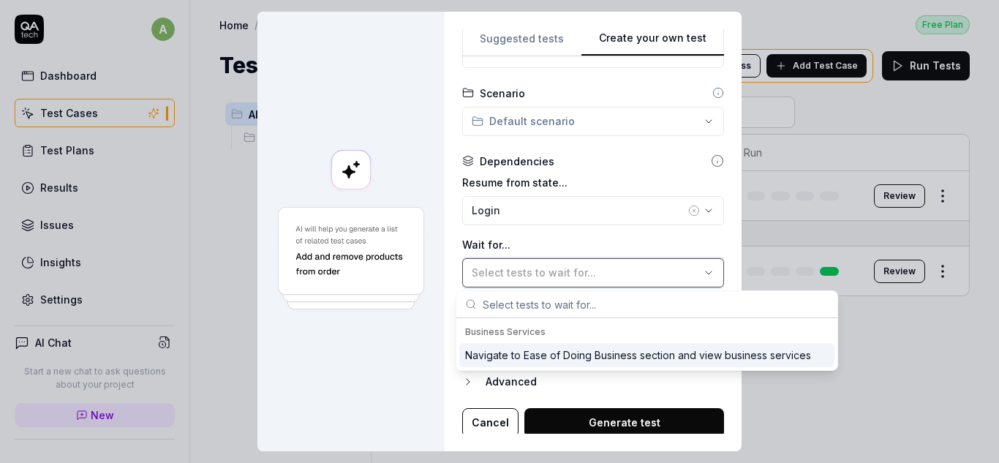
click at [537, 270] on span "Select tests to wait for..." at bounding box center [533, 272] width 124 height 12
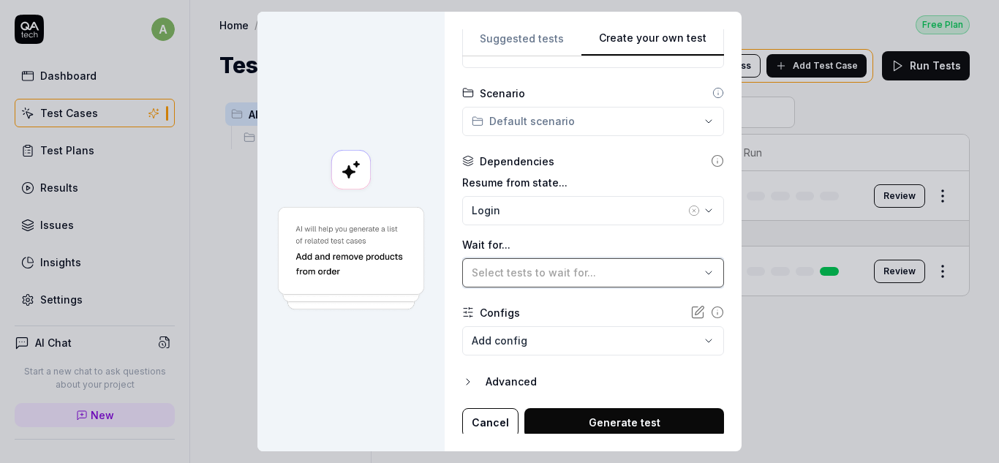
scroll to position [296, 0]
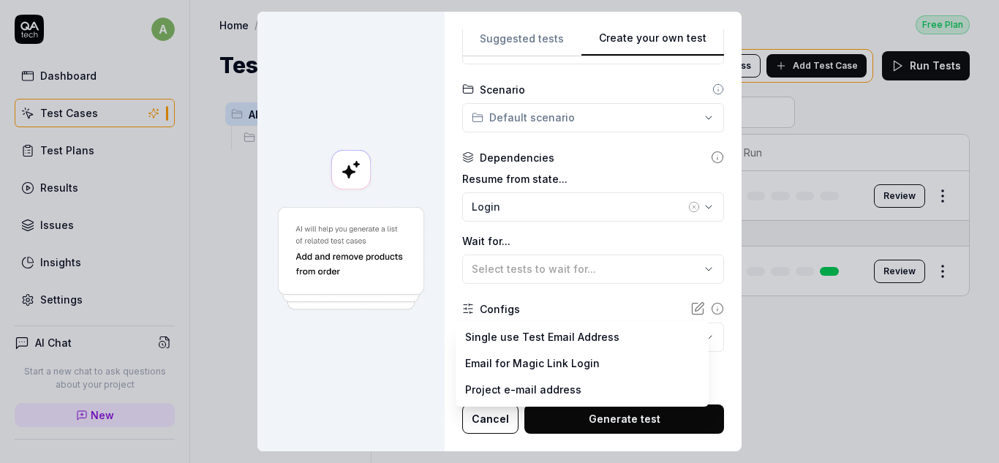
click at [520, 341] on body "a Dashboard Test Cases Test Plans Results Issues Insights Settings AI Chat Star…" at bounding box center [499, 231] width 999 height 463
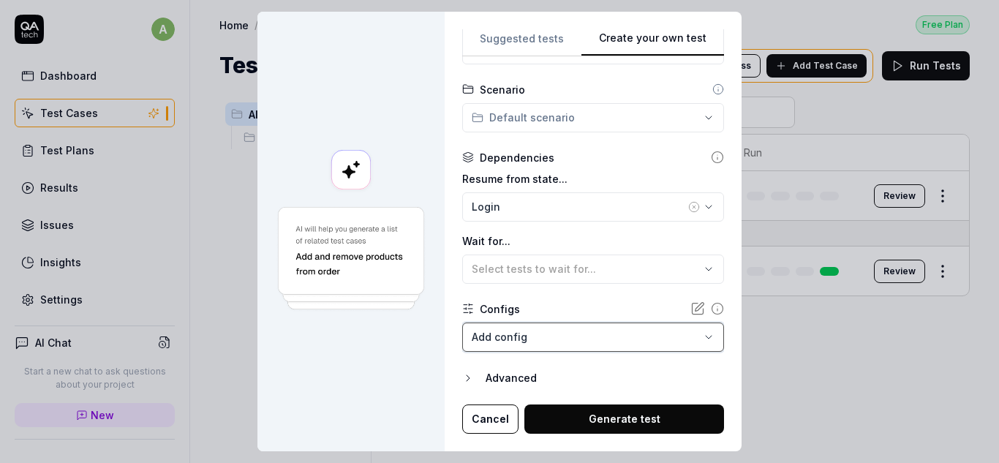
click at [588, 293] on div "**********" at bounding box center [499, 231] width 999 height 463
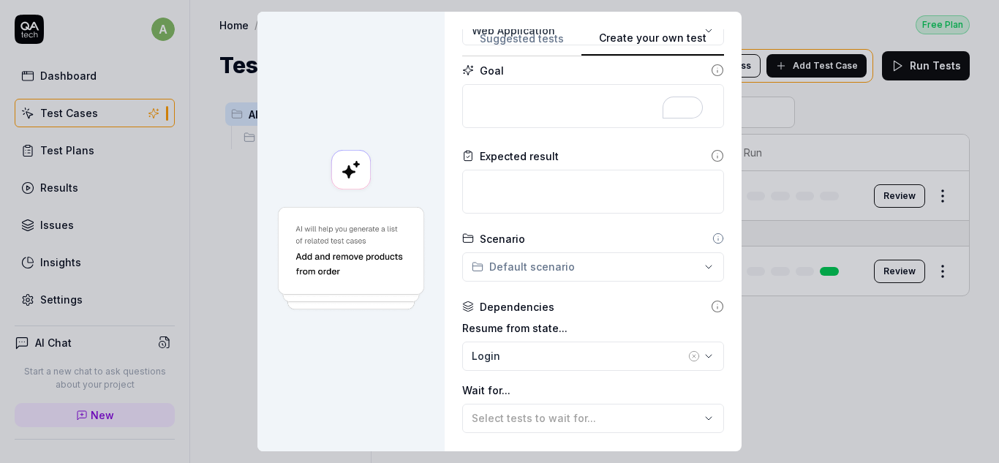
scroll to position [4, 0]
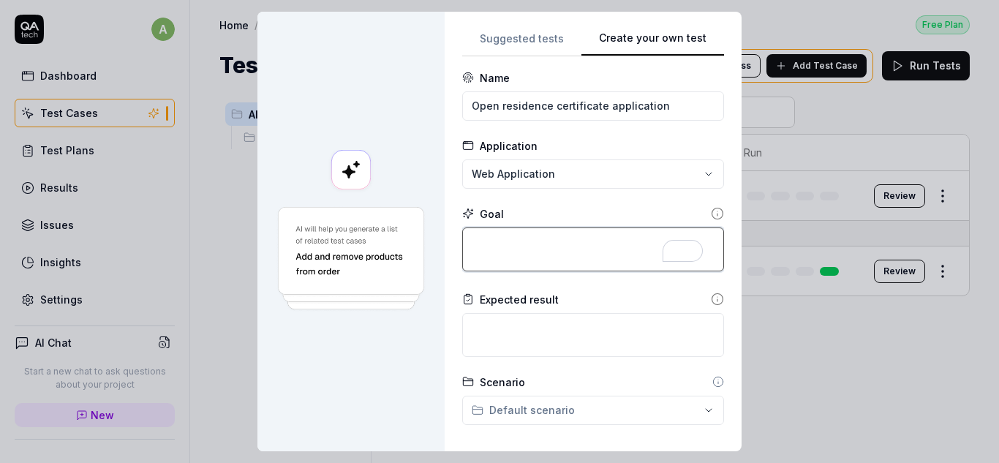
click at [591, 244] on textarea "To enrich screen reader interactions, please activate Accessibility in Grammarl…" at bounding box center [593, 249] width 262 height 44
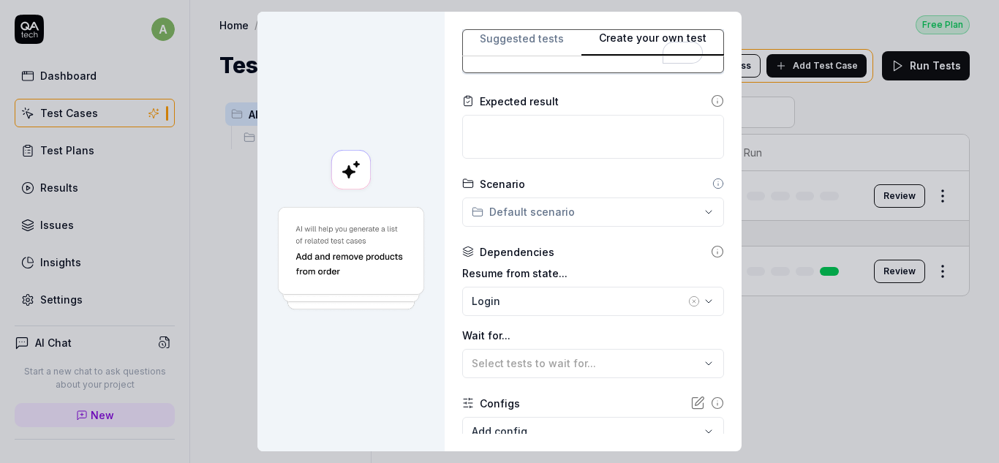
scroll to position [0, 0]
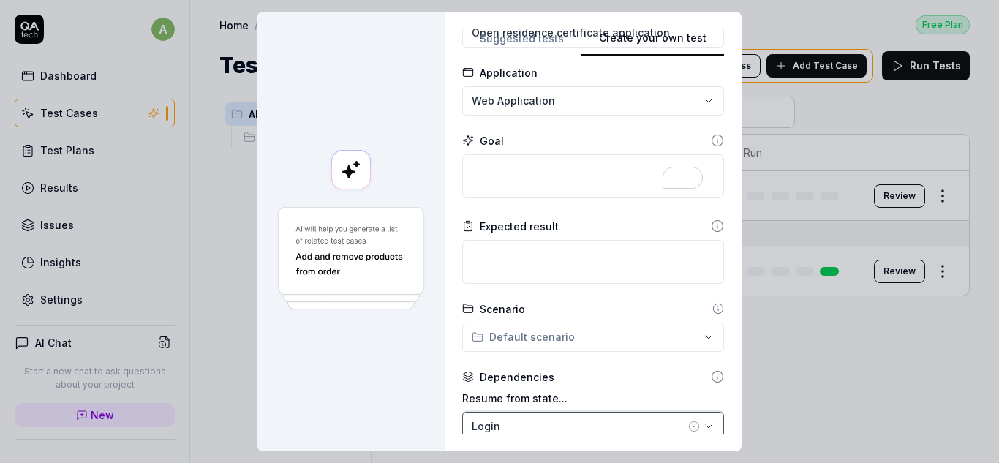
click at [557, 419] on div "Login" at bounding box center [577, 425] width 213 height 15
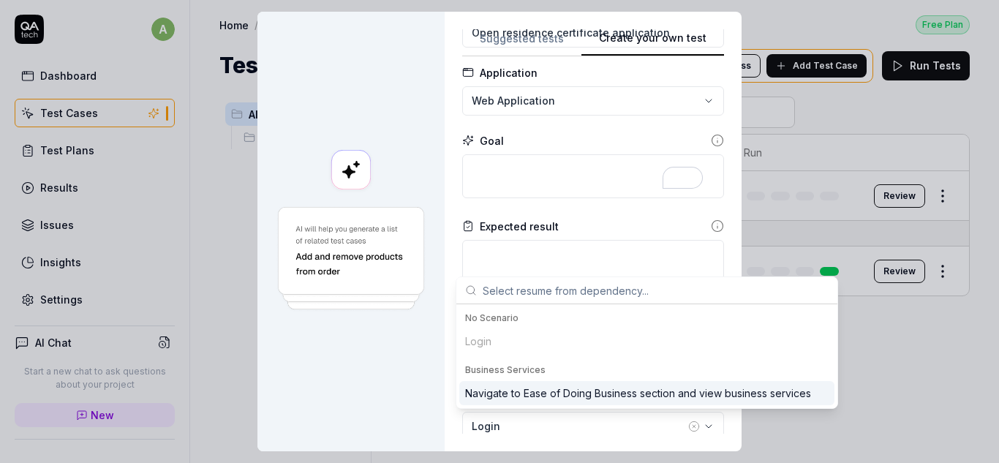
click at [479, 346] on div "Login" at bounding box center [646, 341] width 375 height 24
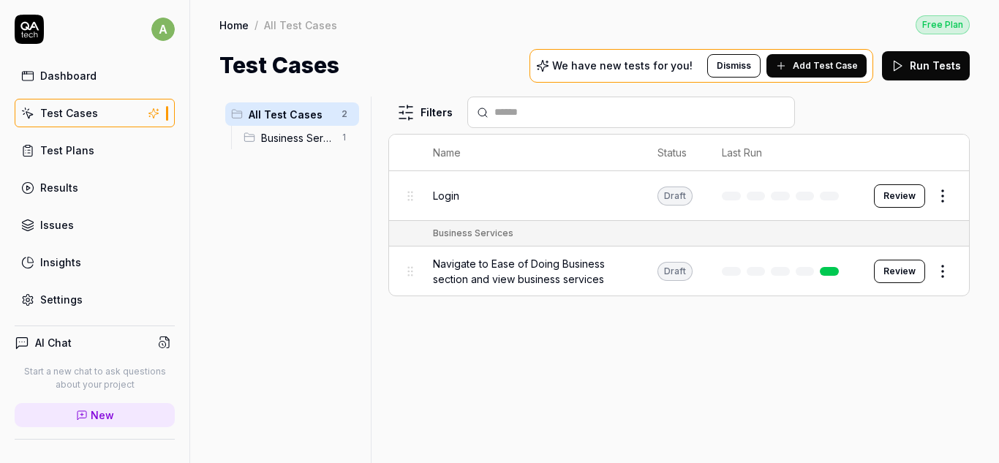
click at [301, 137] on span "Business Services" at bounding box center [297, 137] width 72 height 15
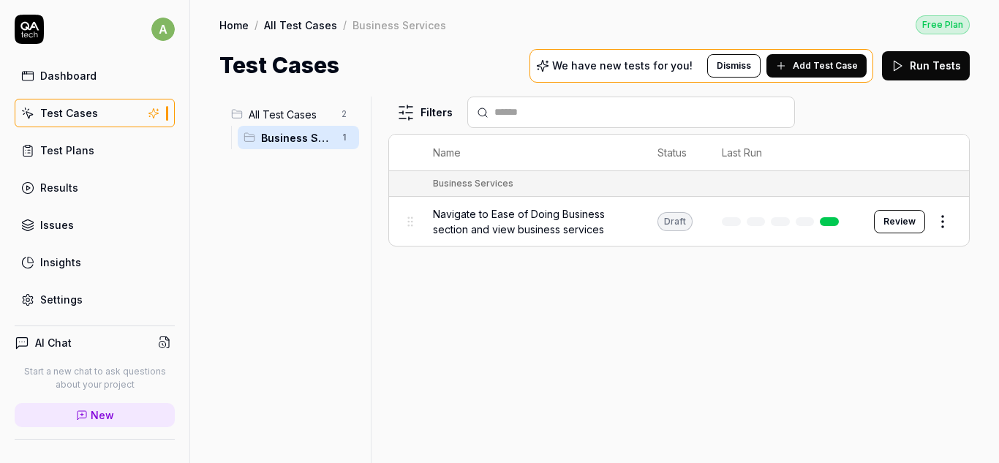
click at [307, 119] on span "All Test Cases" at bounding box center [291, 114] width 84 height 15
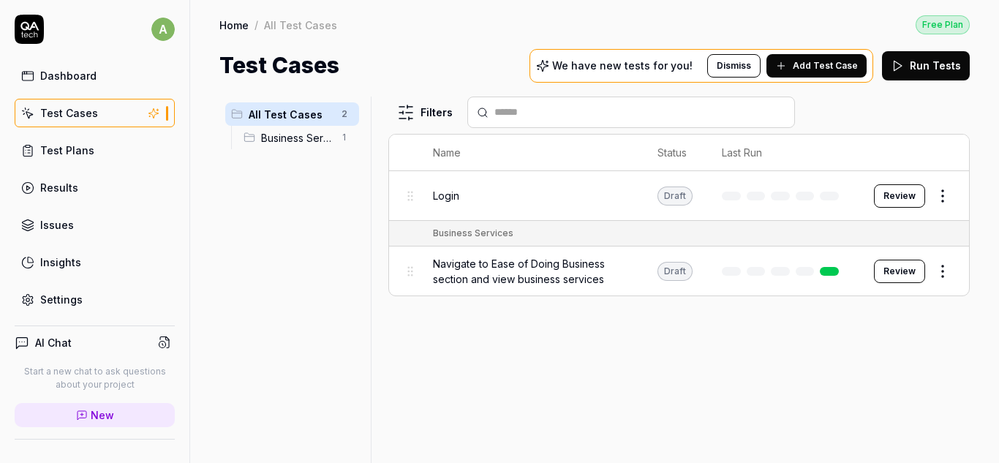
click at [929, 71] on button "Run Tests" at bounding box center [926, 65] width 88 height 29
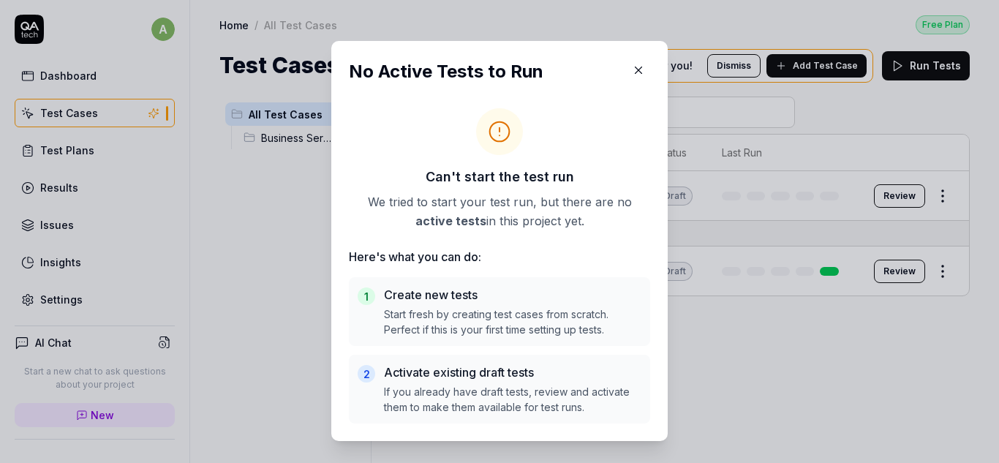
click at [632, 76] on icon "button" at bounding box center [638, 70] width 13 height 13
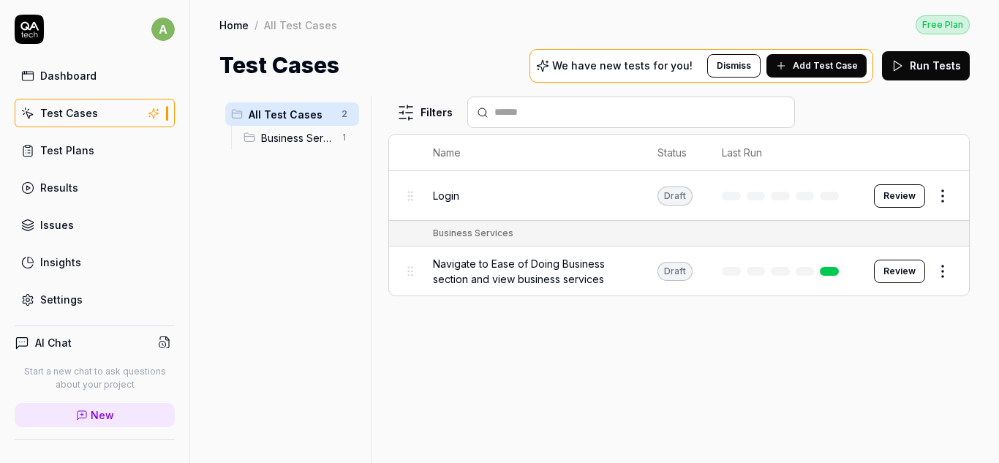
click at [829, 69] on span "Add Test Case" at bounding box center [824, 65] width 65 height 13
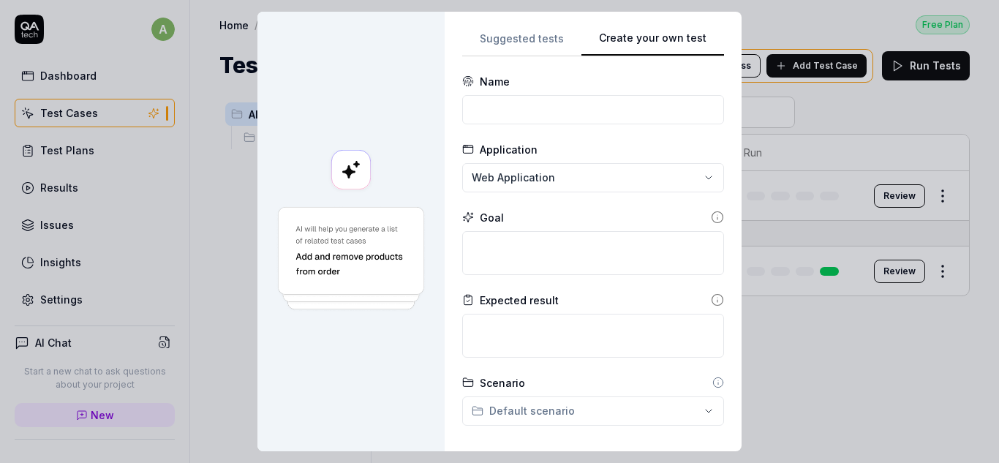
drag, startPoint x: 507, startPoint y: 90, endPoint x: 504, endPoint y: 98, distance: 8.3
click at [505, 96] on div "Name" at bounding box center [593, 99] width 262 height 50
click at [506, 103] on input at bounding box center [593, 109] width 262 height 29
paste input "Application For Residence Certificate"
type input "Application For Residence Certificate"
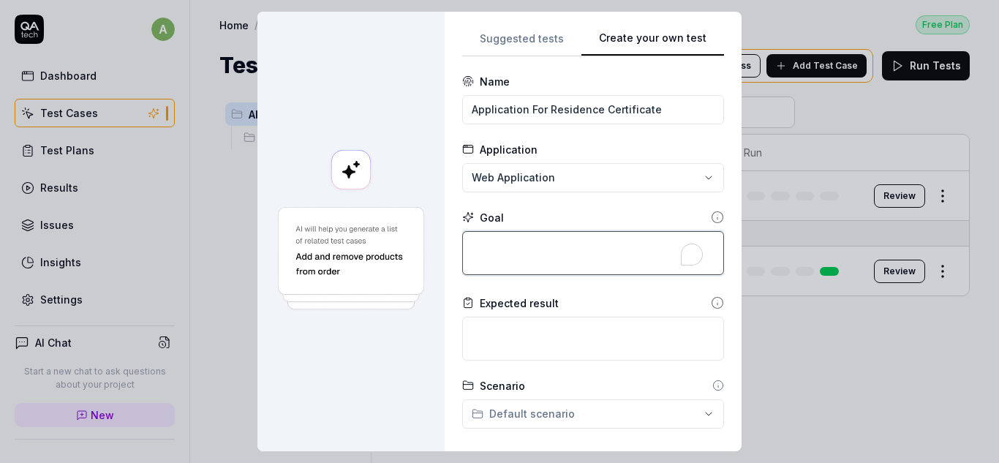
click at [561, 240] on textarea "To enrich screen reader interactions, please activate Accessibility in Grammarl…" at bounding box center [593, 253] width 262 height 44
type textarea "*"
type textarea "L"
type textarea "*"
type textarea "Lo"
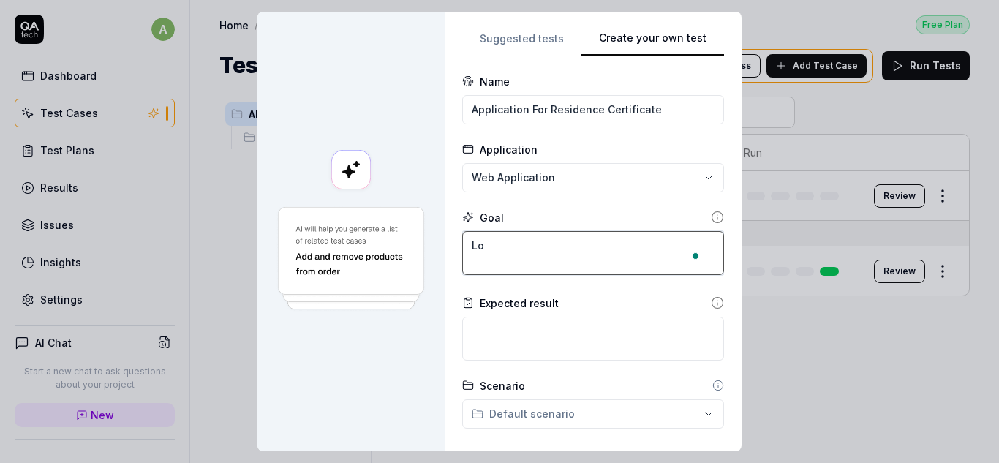
type textarea "*"
type textarea "Log"
type textarea "*"
type textarea "Logi"
type textarea "*"
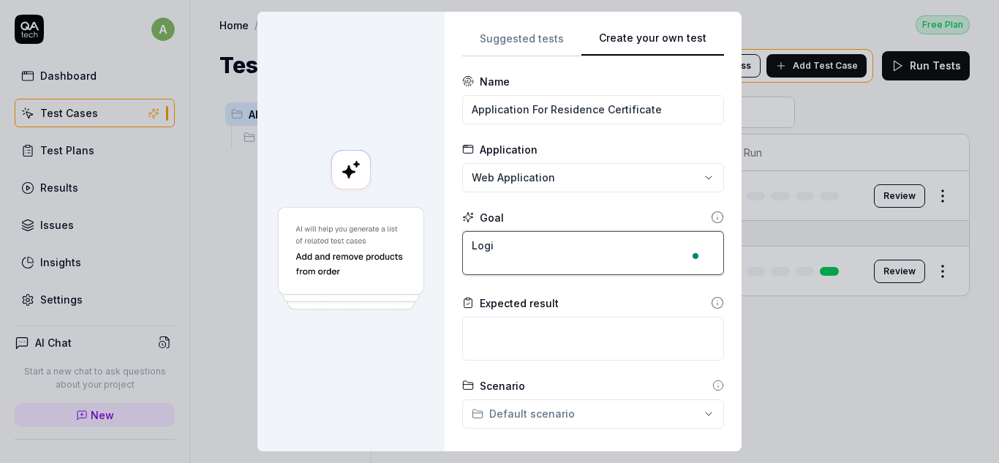
type textarea "Login"
type textarea "*"
type textarea "Login"
type textarea "*"
type textarea "Login u"
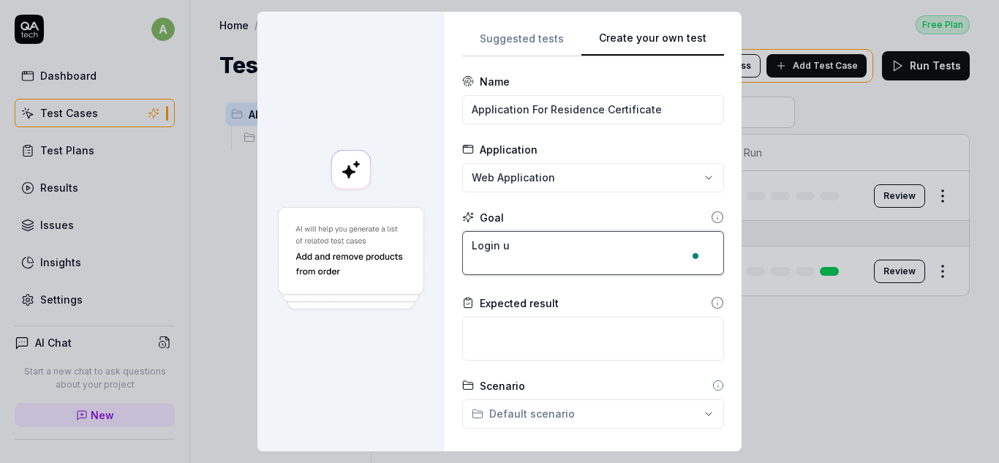
type textarea "*"
type textarea "Login us"
type textarea "*"
type textarea "Login usi"
type textarea "*"
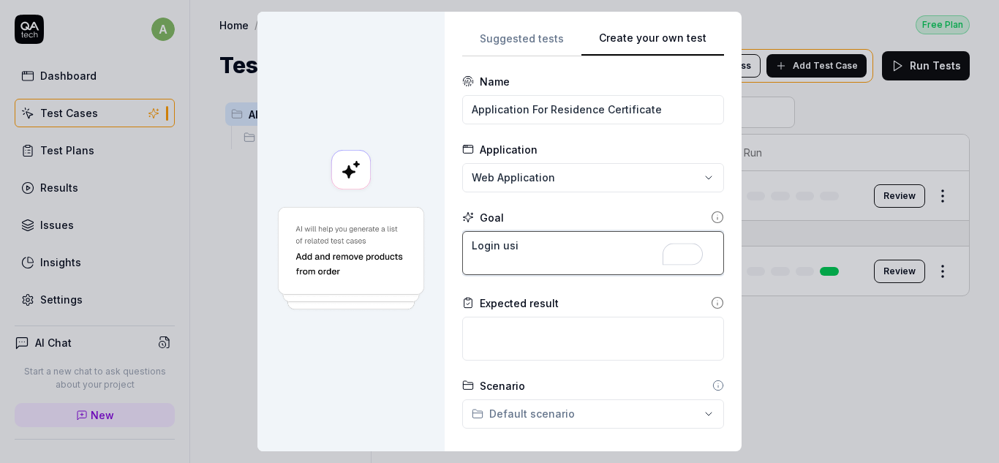
type textarea "Login usin"
type textarea "*"
type textarea "Login using"
type textarea "*"
type textarea "Login using"
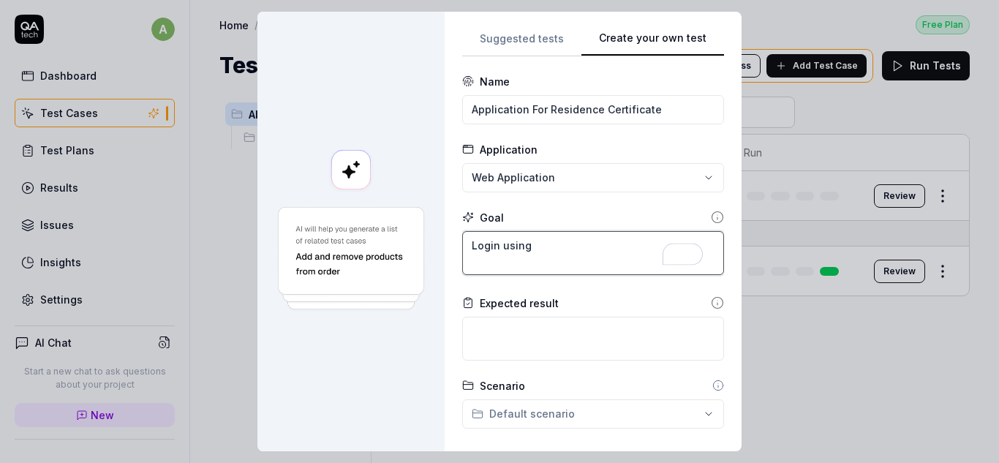
type textarea "*"
type textarea "Login using s"
type textarea "*"
type textarea "Login using si"
type textarea "*"
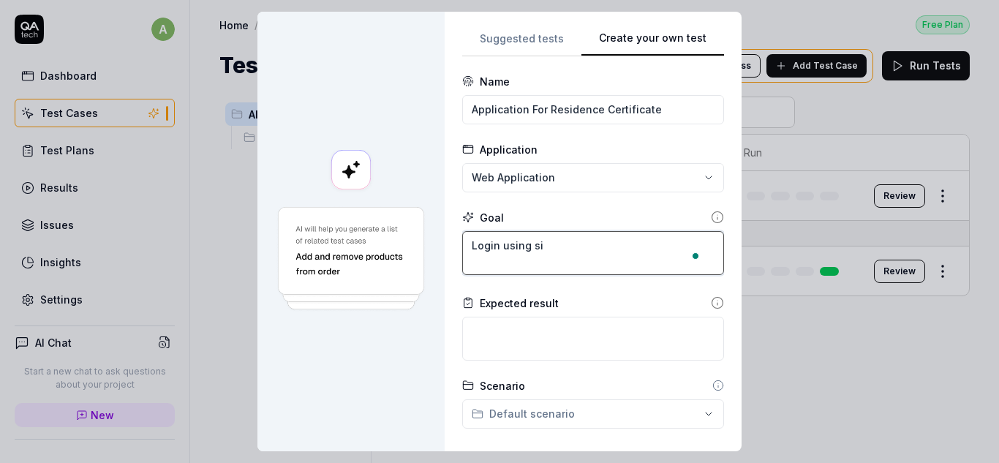
type textarea "Login using siy"
type textarea "*"
type textarea "Login using siya"
type textarea "*"
type textarea "Login using siyat"
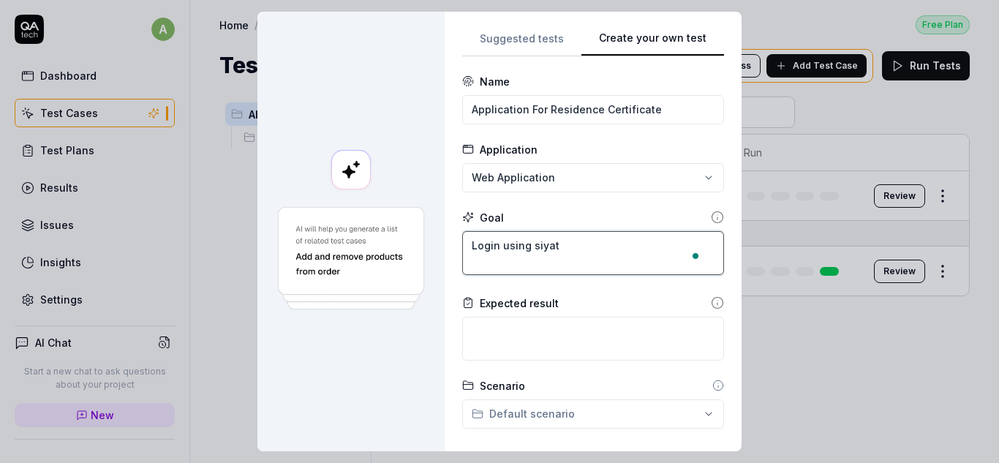
type textarea "*"
type textarea "Login using siyate"
type textarea "*"
type textarea "Login using siyates"
type textarea "*"
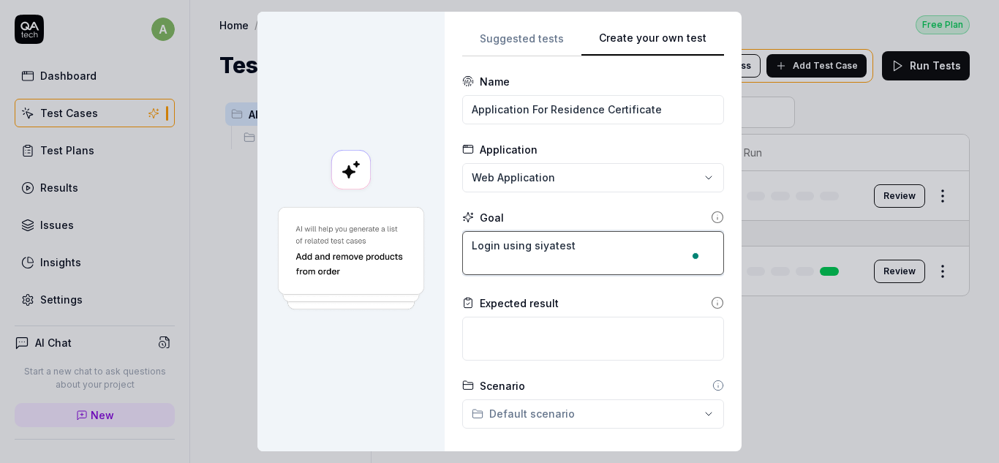
type textarea "Login using siyatest"
click at [593, 254] on textarea "Login using siyatest" at bounding box center [593, 253] width 262 height 44
type textarea "*"
type textarea "Login using siyatest"
type textarea "*"
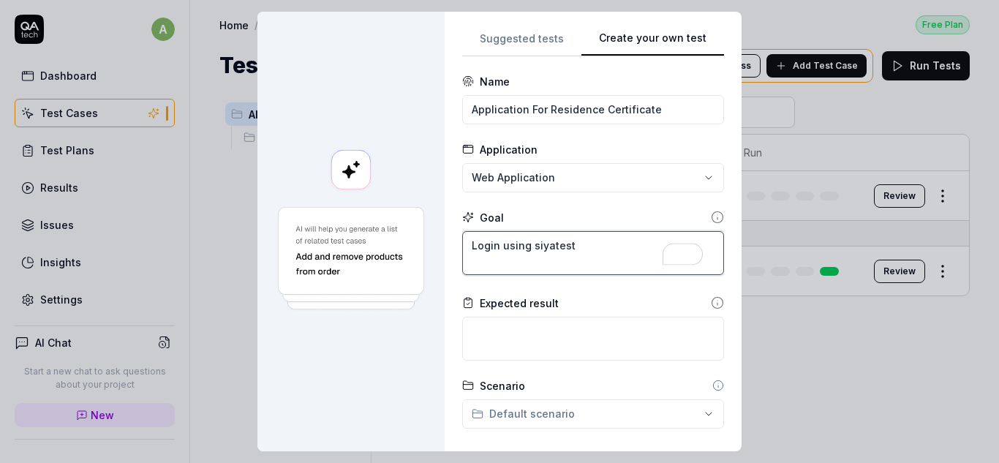
type textarea "Login using siyatest a"
type textarea "*"
type textarea "Login using siyatest an"
type textarea "*"
type textarea "Login using siyatest and"
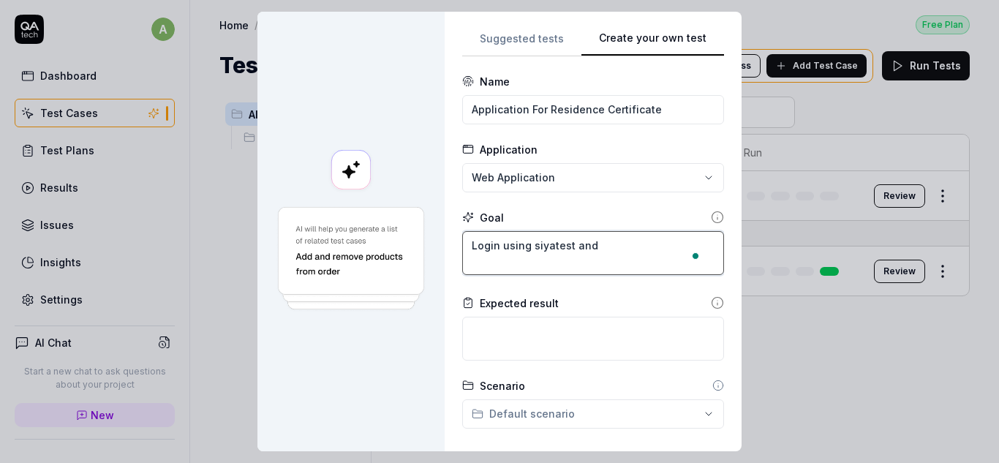
type textarea "*"
type textarea "Login using siyatest and"
type textarea "*"
type textarea "Login using siyatest and"
type textarea "*"
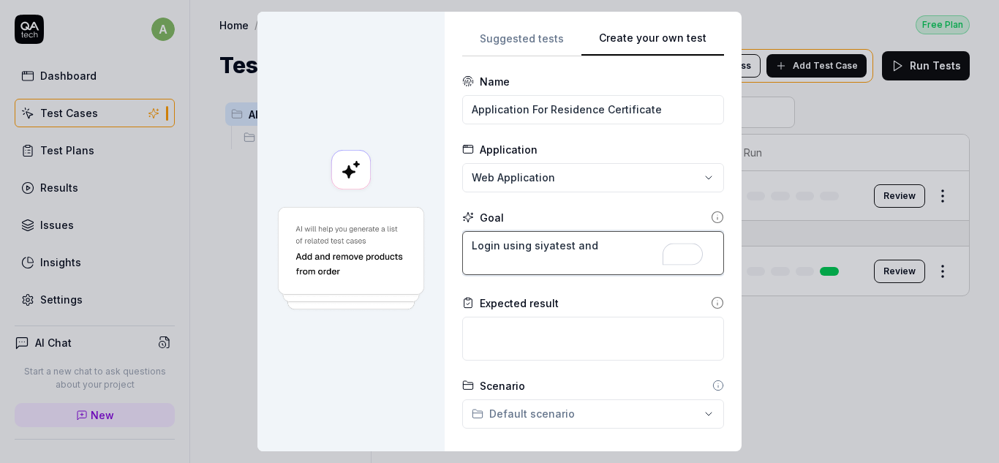
type textarea "Login using siyatest an"
type textarea "*"
type textarea "Login using siyatest a"
type textarea "*"
type textarea "Login using siyatest"
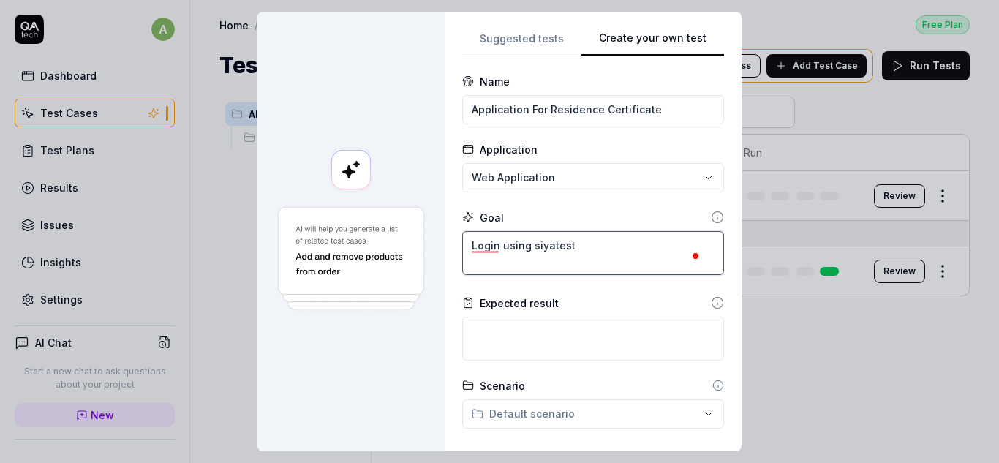
type textarea "*"
type textarea "Login using siyatest a"
type textarea "*"
type textarea "Login using siyatest an"
type textarea "*"
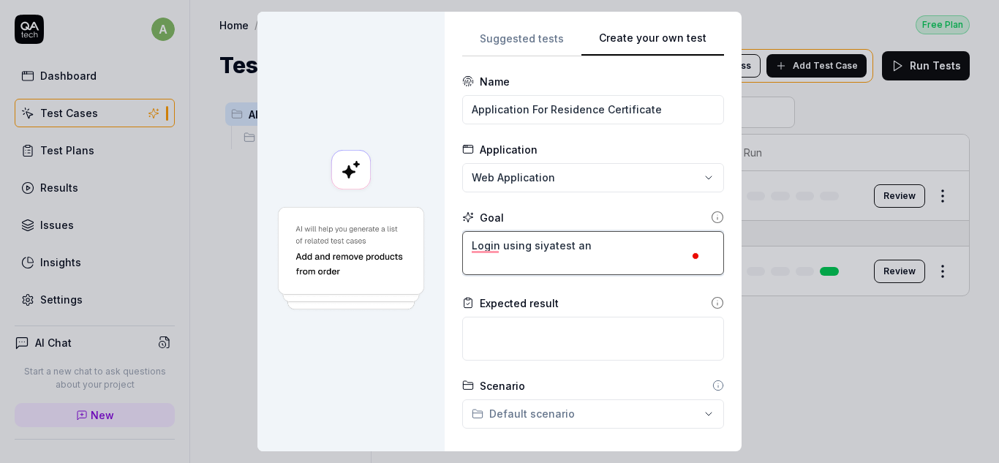
type textarea "Login using siyatest a"
type textarea "*"
type textarea "Login using siyatest as"
type textarea "*"
type textarea "Login using siyatest as"
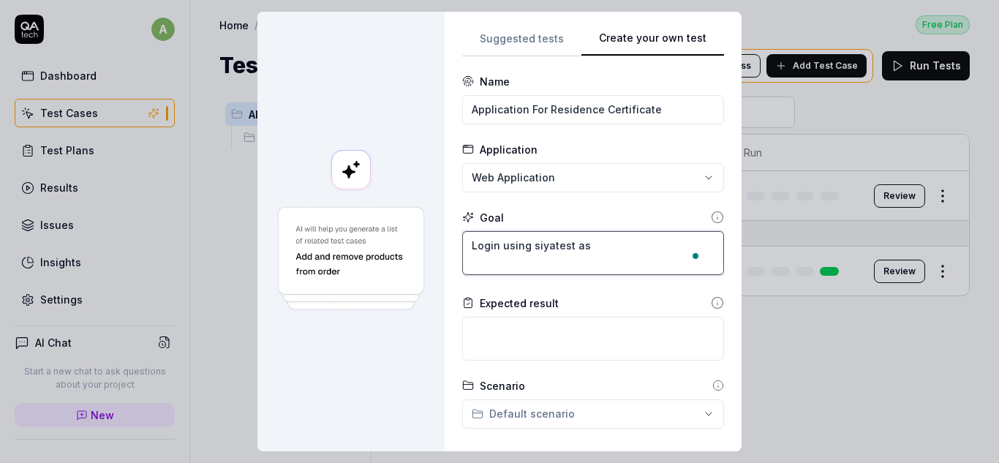
type textarea "*"
type textarea "Login using siyatest as u"
type textarea "*"
type textarea "Login using siyatest as us"
type textarea "*"
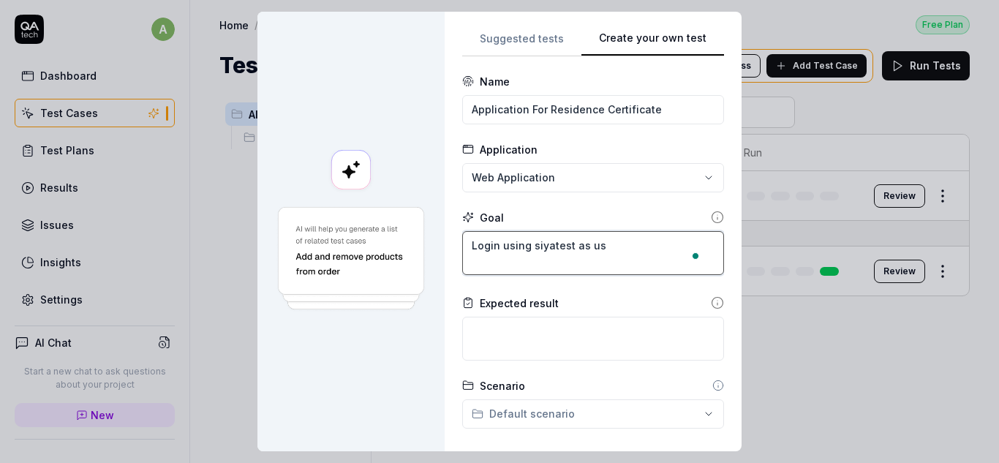
type textarea "Login using siyatest as use"
type textarea "*"
type textarea "Login using siyatest as user"
type textarea "*"
type textarea "Login using siyatest as usern"
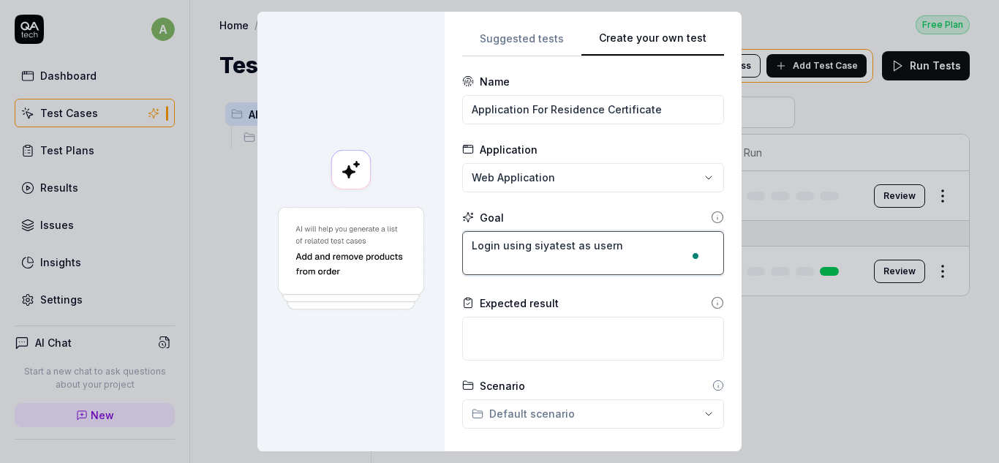
type textarea "*"
type textarea "Login using siyatest as userna"
type textarea "*"
type textarea "Login using siyatest as usernam"
type textarea "*"
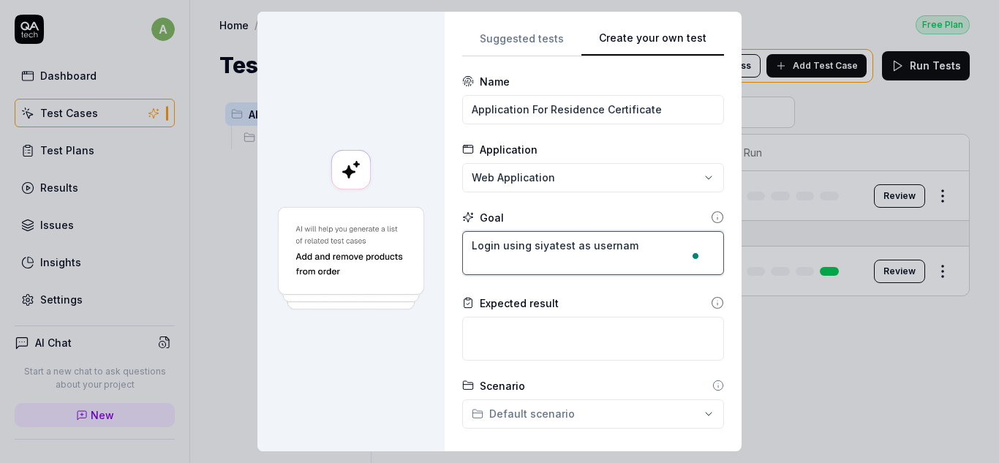
type textarea "Login using siyatest as username"
type textarea "*"
type textarea "Login using siyatest as username"
type textarea "*"
type textarea "Login using siyatest as username a"
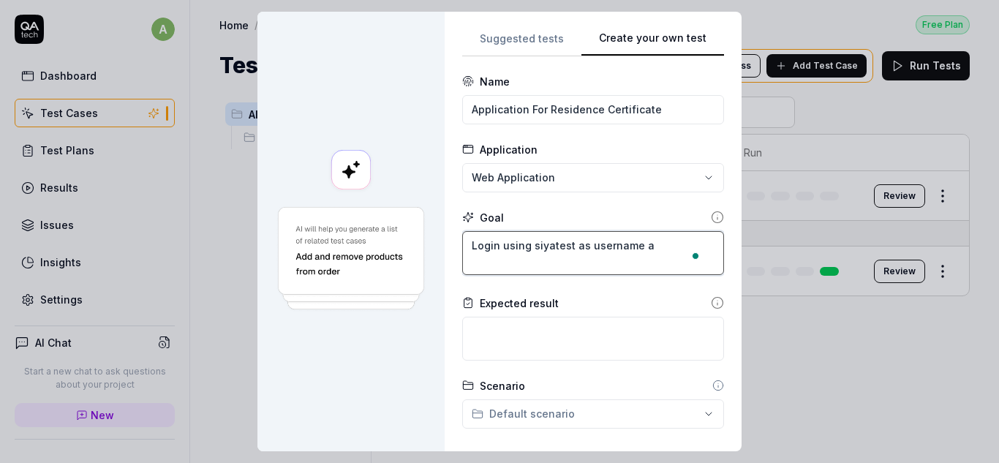
type textarea "*"
type textarea "Login using siyatest as username an"
type textarea "*"
type textarea "Login using siyatest as username and"
type textarea "*"
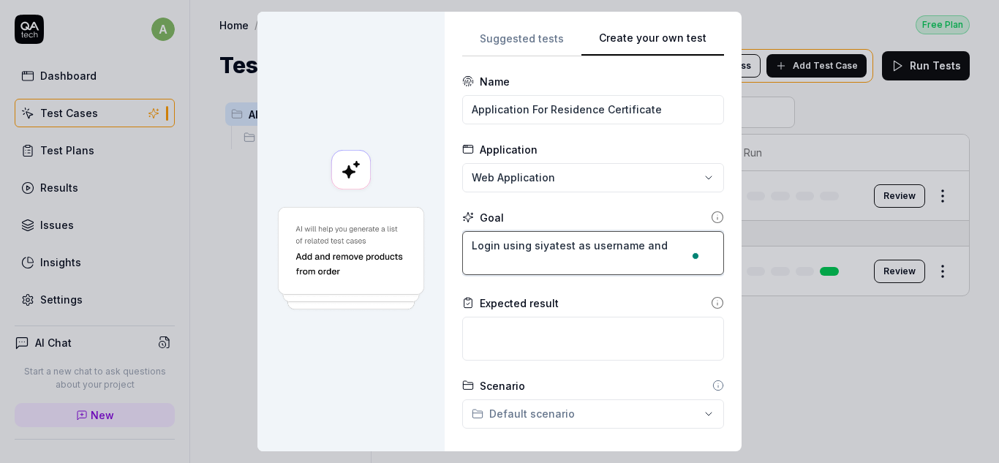
type textarea "Login using siyatest as username and"
type textarea "*"
type textarea "Login using siyatest as username and p"
type textarea "*"
type textarea "Login using siyatest as username and pa"
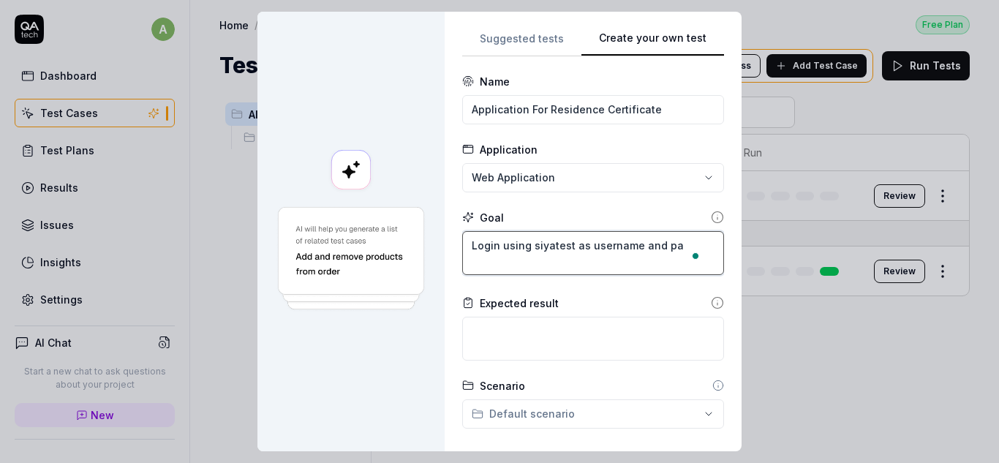
type textarea "*"
type textarea "Login using siyatest as username and pas"
type textarea "*"
type textarea "Login using siyatest as username and pass"
type textarea "*"
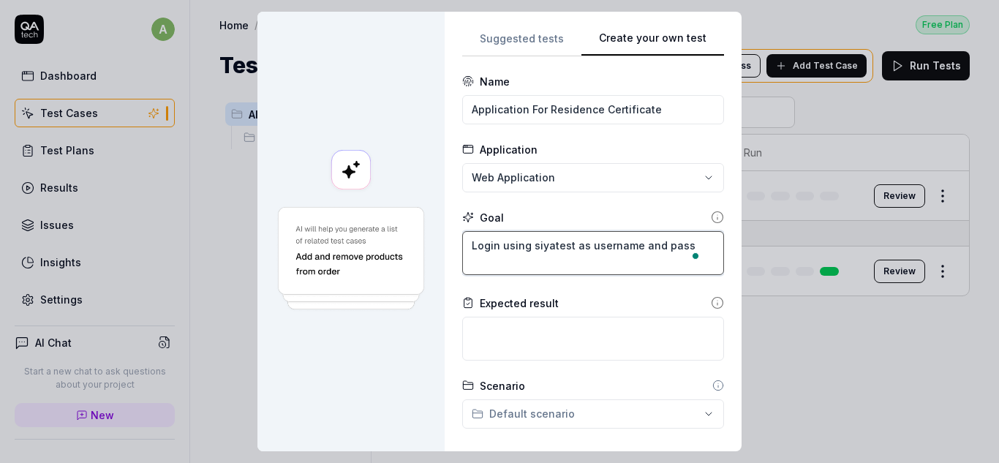
type textarea "Login using siyatest as username and passw"
type textarea "*"
type textarea "Login using siyatest as username and passwo"
type textarea "*"
type textarea "Login using siyatest as username and passwor"
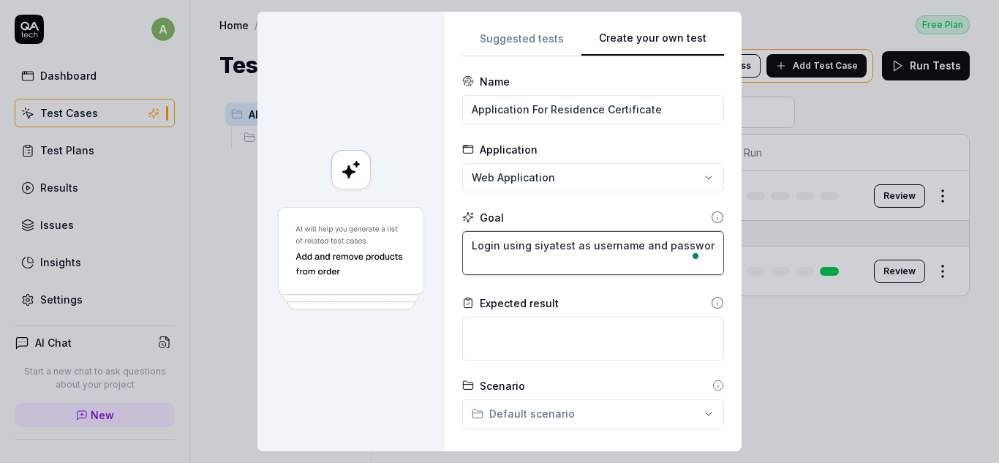
type textarea "*"
type textarea "Login using siyatest as username and password"
type textarea "*"
type textarea "Login using siyatest as username and password"
type textarea "*"
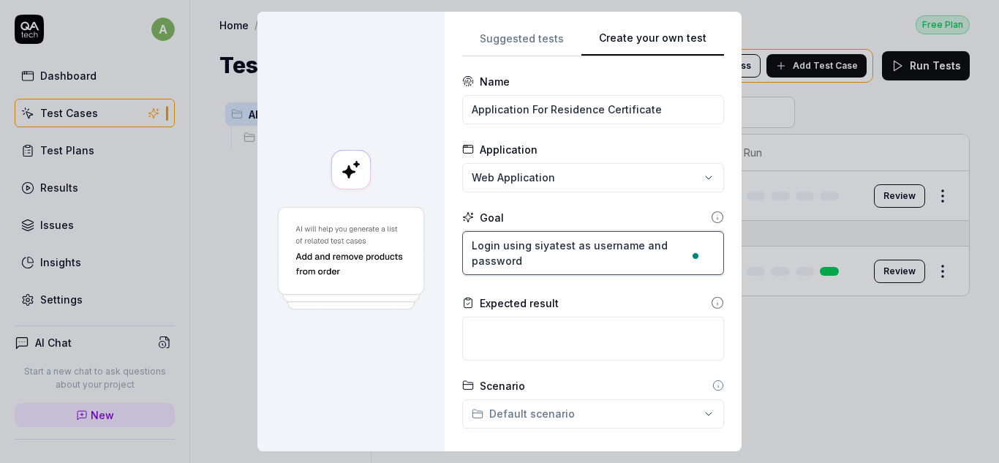
type textarea "Login using siyatest as username and password a"
type textarea "*"
type textarea "Login using siyatest as username and password an"
type textarea "*"
type textarea "Login using siyatest as username and password and"
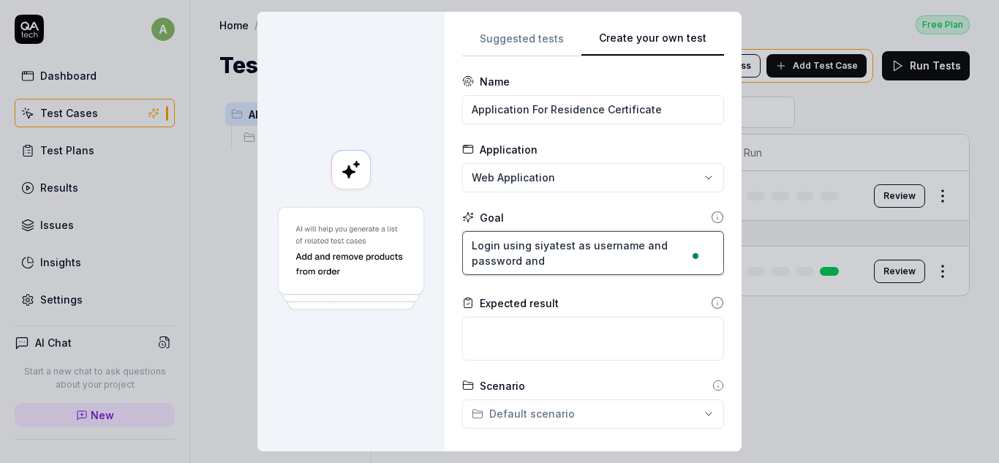
type textarea "*"
type textarea "Login using siyatest as username and password and"
type textarea "*"
type textarea "Login using siyatest as username and password and P"
type textarea "*"
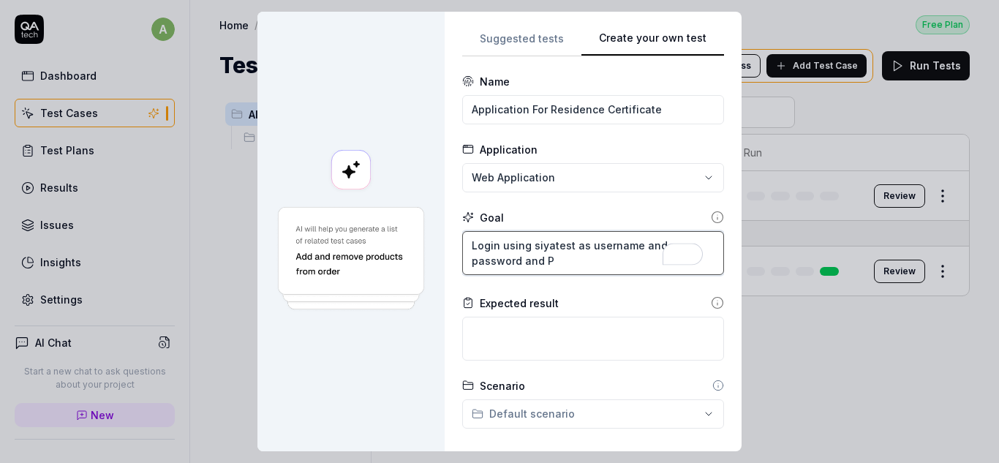
type textarea "Login using siyatest as username and password and Pa"
type textarea "*"
type textarea "Login using siyatest as username and password and Pas"
type textarea "*"
type textarea "Login using siyatest as username and password and Pass"
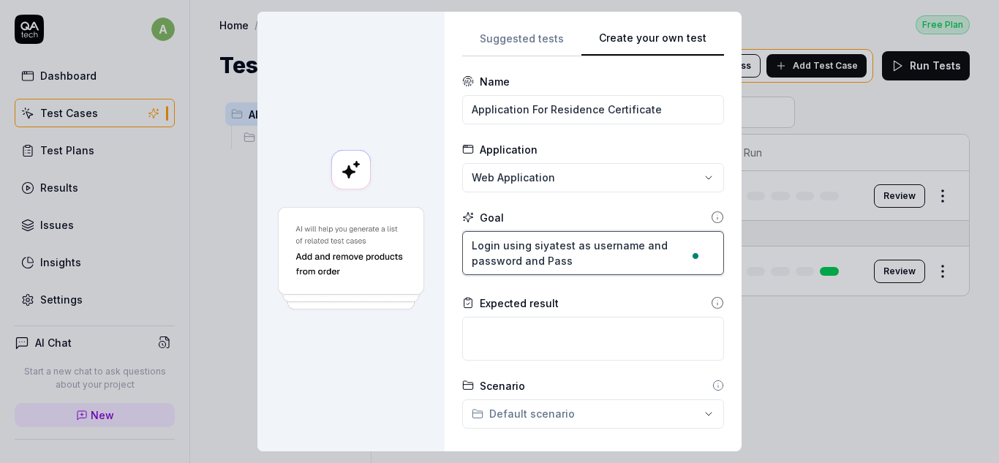
type textarea "*"
type textarea "Login using siyatest as username and password and Pass@"
type textarea "*"
type textarea "Login using siyatest as username and password and Pass@1"
type textarea "*"
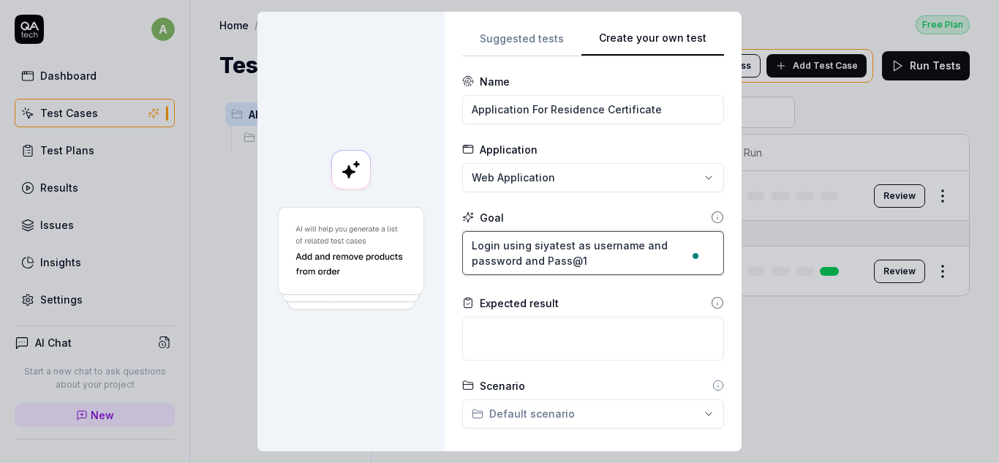
type textarea "Login using siyatest as username and password and Pass@12"
type textarea "*"
type textarea "Login using siyatest as username and password and Pass@123"
type textarea "*"
type textarea "Login using siyatest as username and password and Pass@123."
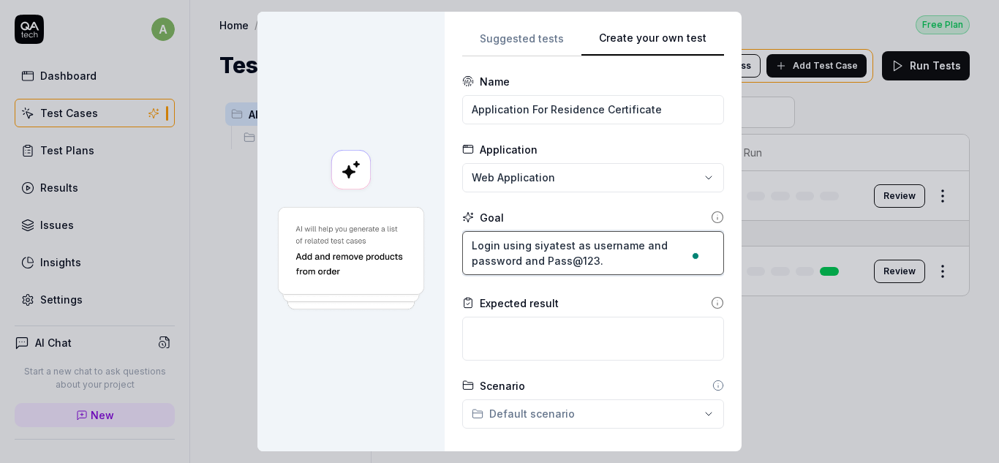
type textarea "*"
type textarea "Login using siyatest as username and password and Pass@123."
type textarea "*"
type textarea "Login using siyatest as username and password and Pass@123. A"
type textarea "*"
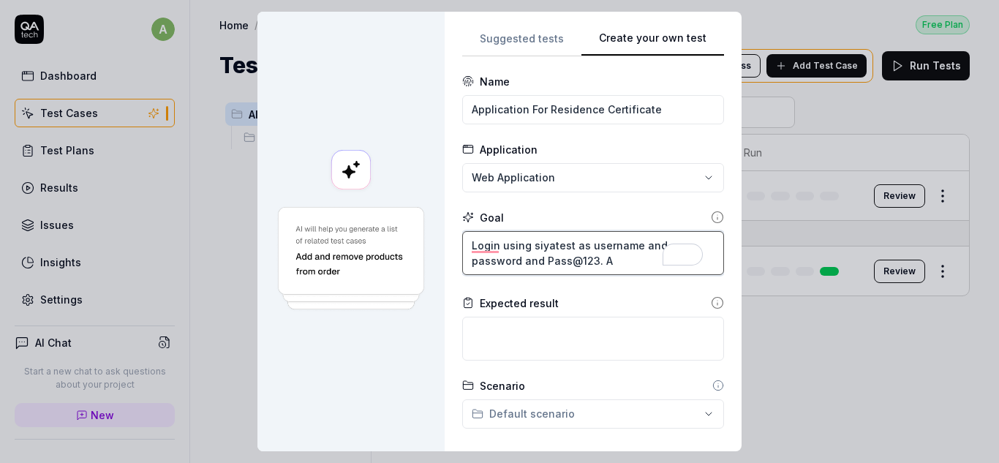
type textarea "Login using siyatest as username and password and Pass@123. An"
type textarea "*"
type textarea "Login using siyatest as username and password and Pass@123. [PERSON_NAME]"
type textarea "*"
type textarea "Login using siyatest as username and password and Pass@123. Anan"
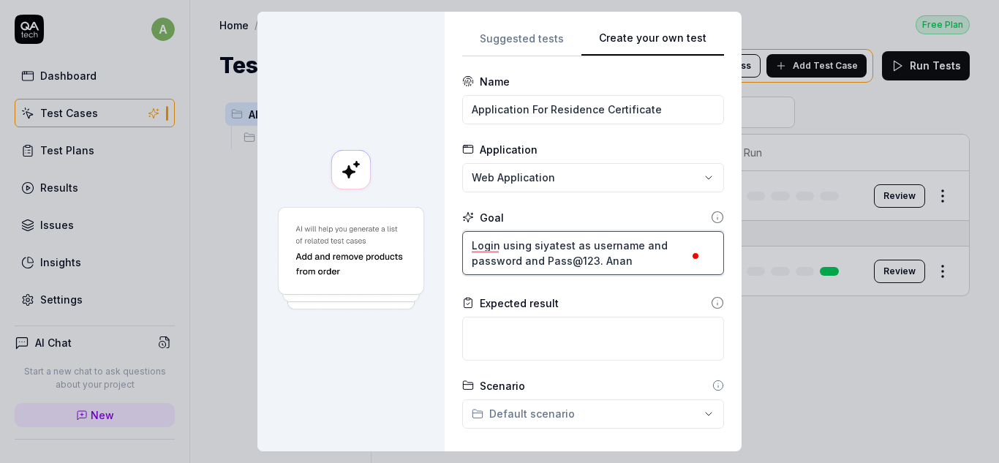
type textarea "*"
type textarea "Login using siyatest as username and password and Pass@123. [PERSON_NAME]"
type textarea "*"
type textarea "Login using siyatest as username and password and Pass@123. Anal"
type textarea "*"
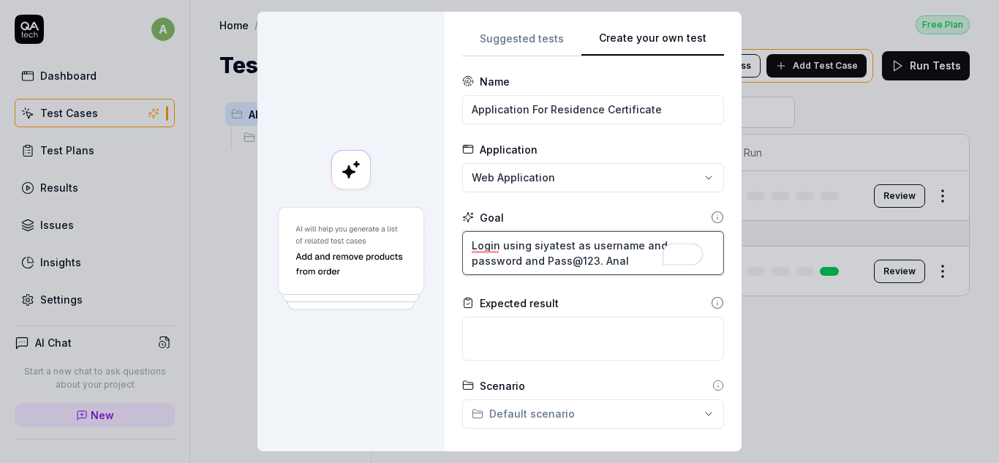
type textarea "Login using siyatest as username and password and Pass@123. Analy"
type textarea "*"
type textarea "Login using siyatest as username and password and Pass@123. Analyz"
type textarea "*"
type textarea "Login using siyatest as username and password and Pass@123. Analyze"
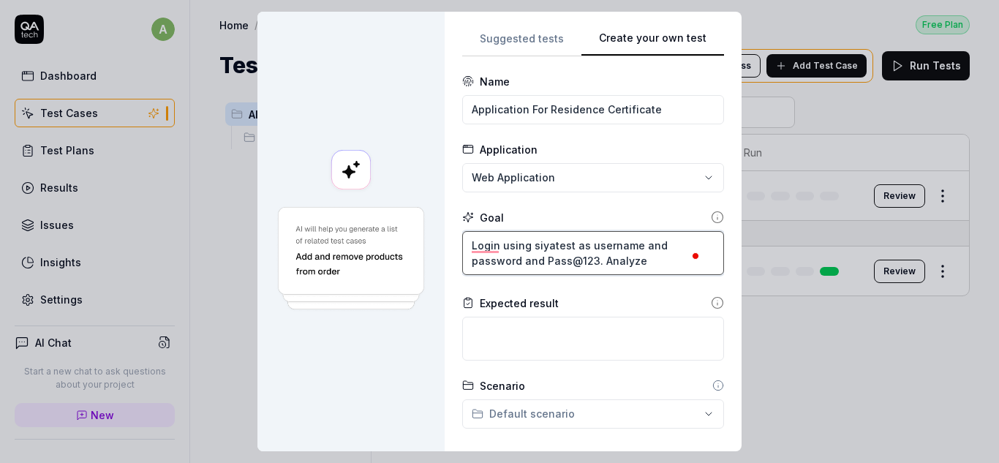
type textarea "*"
type textarea "Login using siyatest as username and password and Pass@123. Analyze"
type textarea "*"
type textarea "Login using siyatest as username and password and Pass@123. Analyze t"
type textarea "*"
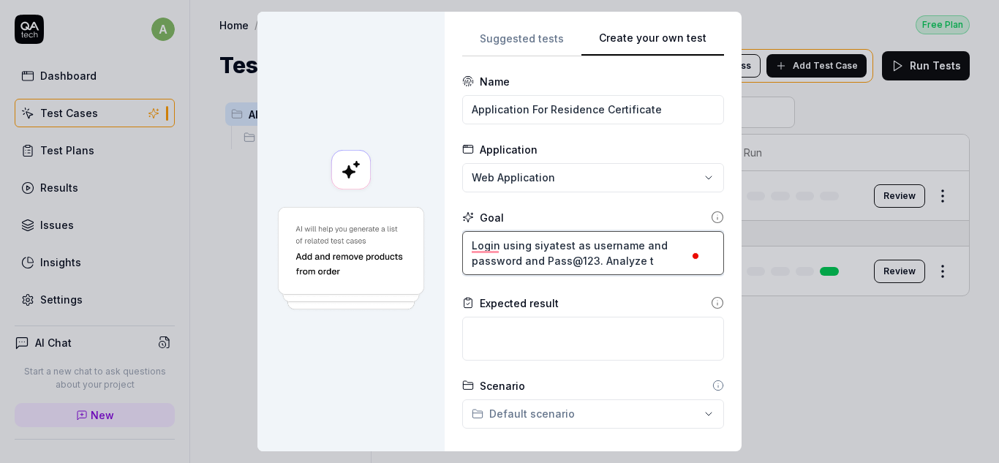
type textarea "Login using siyatest as username and password and Pass@123. Analyze th"
type textarea "*"
type textarea "Login using siyatest as username and password and Pass@123. Analyze the"
type textarea "*"
type textarea "Login using siyatest as username and password and Pass@123. Analyze the"
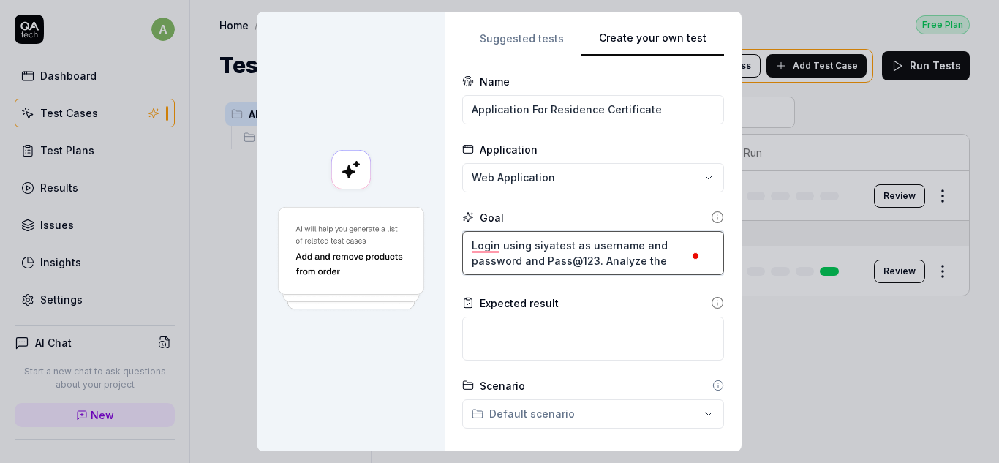
type textarea "*"
type textarea "Login using siyatest as username and password and Pass@123. Analyze the c"
type textarea "*"
type textarea "Login using siyatest as username and password and Pass@123. Analyze the ca"
type textarea "*"
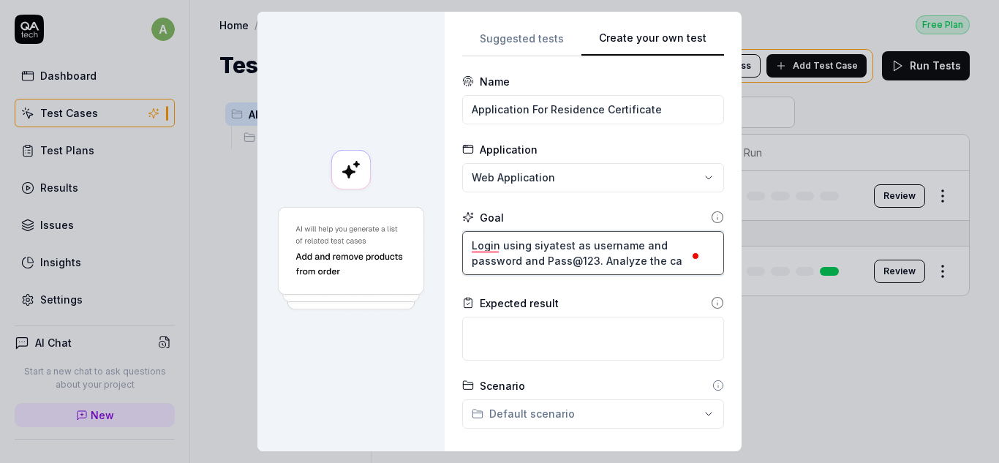
type textarea "Login using siyatest as username and password and Pass@123. Analyze the cap"
type textarea "*"
type textarea "Login using siyatest as username and password and Pass@123. Analyze the capc"
type textarea "*"
type textarea "Login using siyatest as username and password and Pass@123. Analyze the cap"
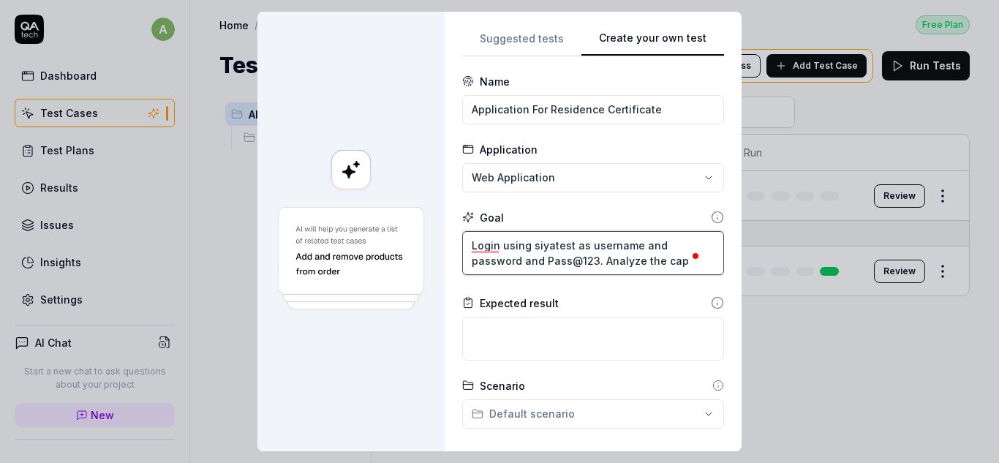
type textarea "*"
type textarea "Login using siyatest as username and password and Pass@123. Analyze the capt"
type textarea "*"
type textarea "Login using siyatest as username and password and Pass@123. Analyze the captc"
type textarea "*"
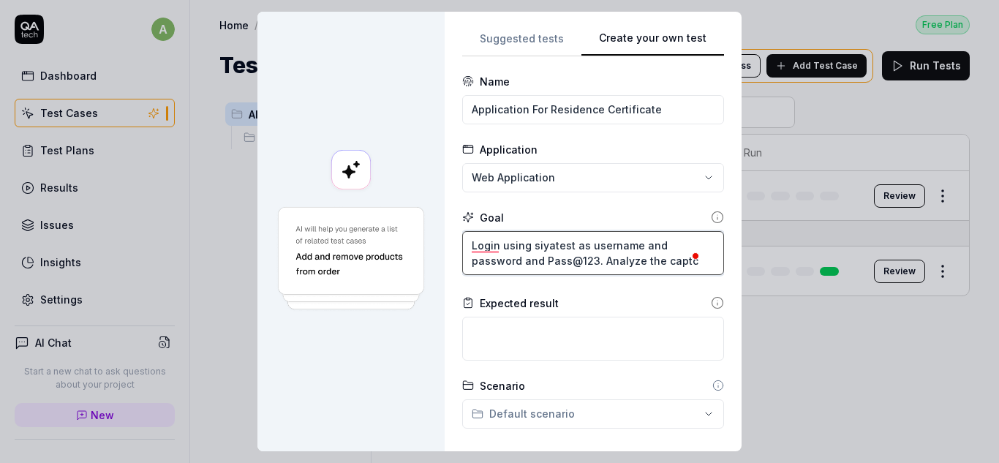
type textarea "Login using siyatest as username and password and Pass@123. Analyze the captca"
type textarea "*"
type textarea "Login using siyatest as username and password and Pass@123. Analyze the captcah"
type textarea "*"
type textarea "Login using siyatest as username and password and Pass@123. Analyze the captcah"
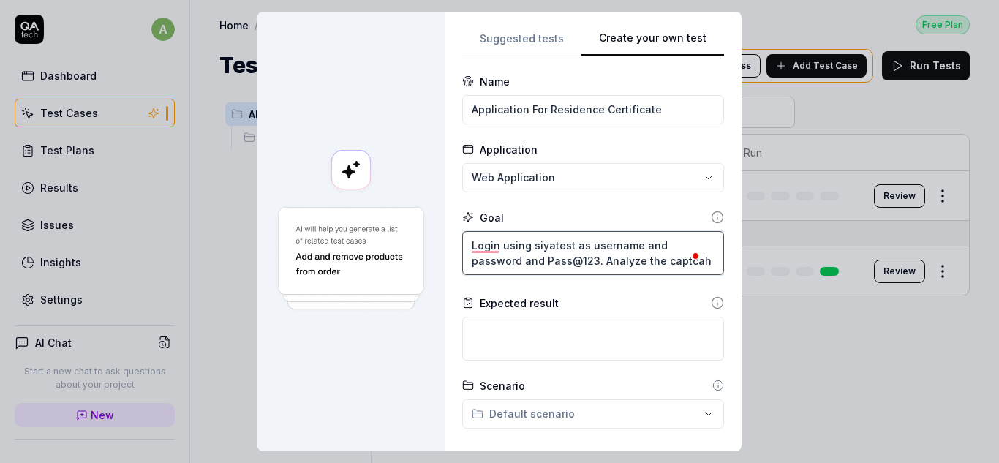
type textarea "*"
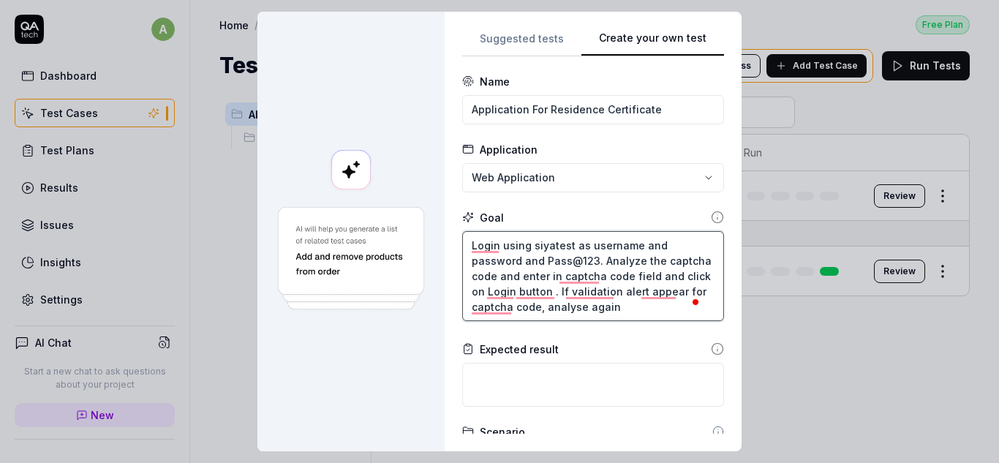
click at [619, 309] on textarea "Login using siyatest as username and password and Pass@123. Analyze the captcha…" at bounding box center [593, 276] width 262 height 90
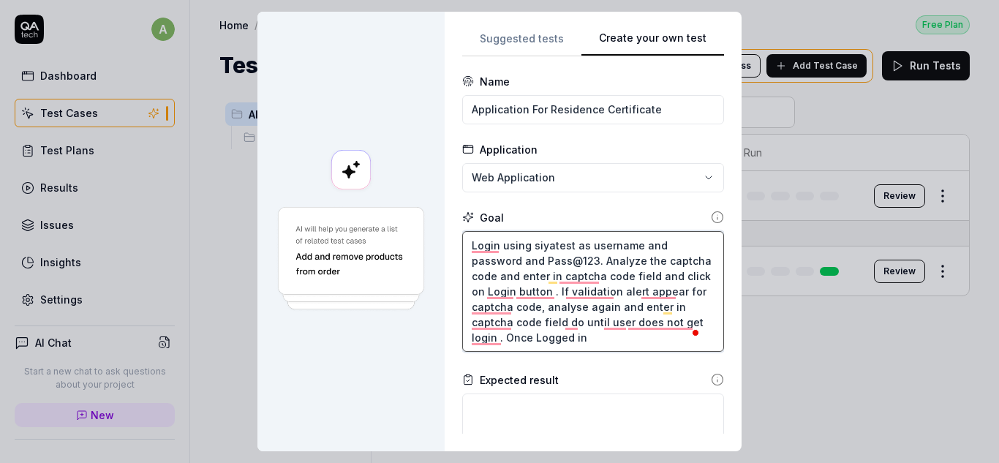
click at [599, 347] on textarea "Login using siyatest as username and password and Pass@123. Analyze the captcha…" at bounding box center [593, 291] width 262 height 121
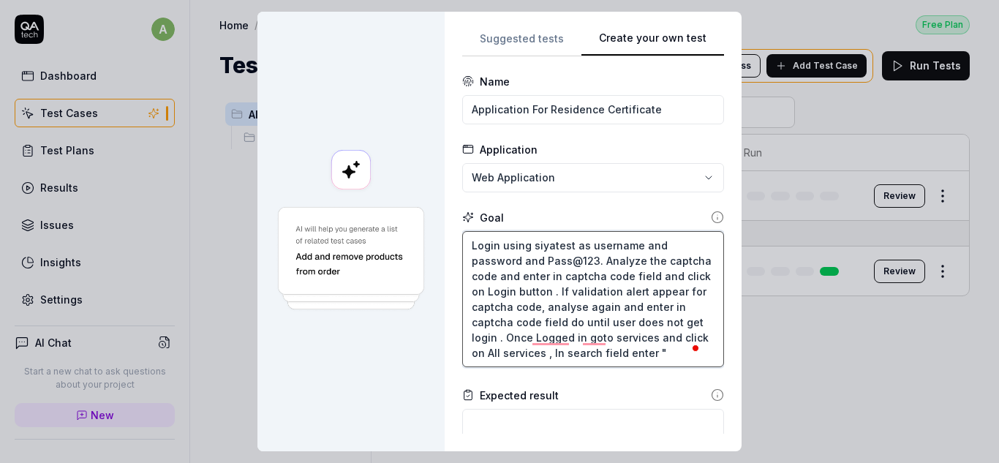
paste textarea "Application For Residence Certificate"
